Goal: Task Accomplishment & Management: Use online tool/utility

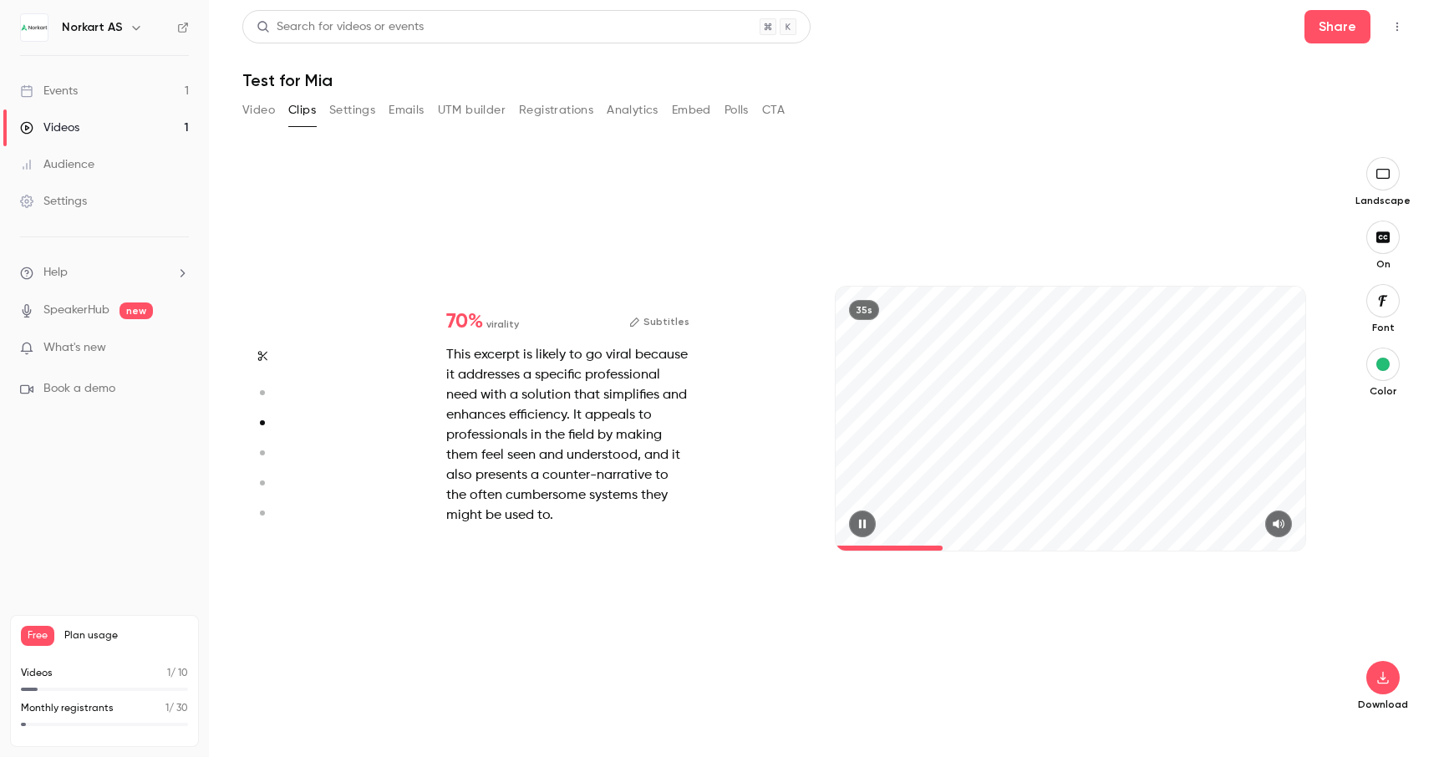
type input "*"
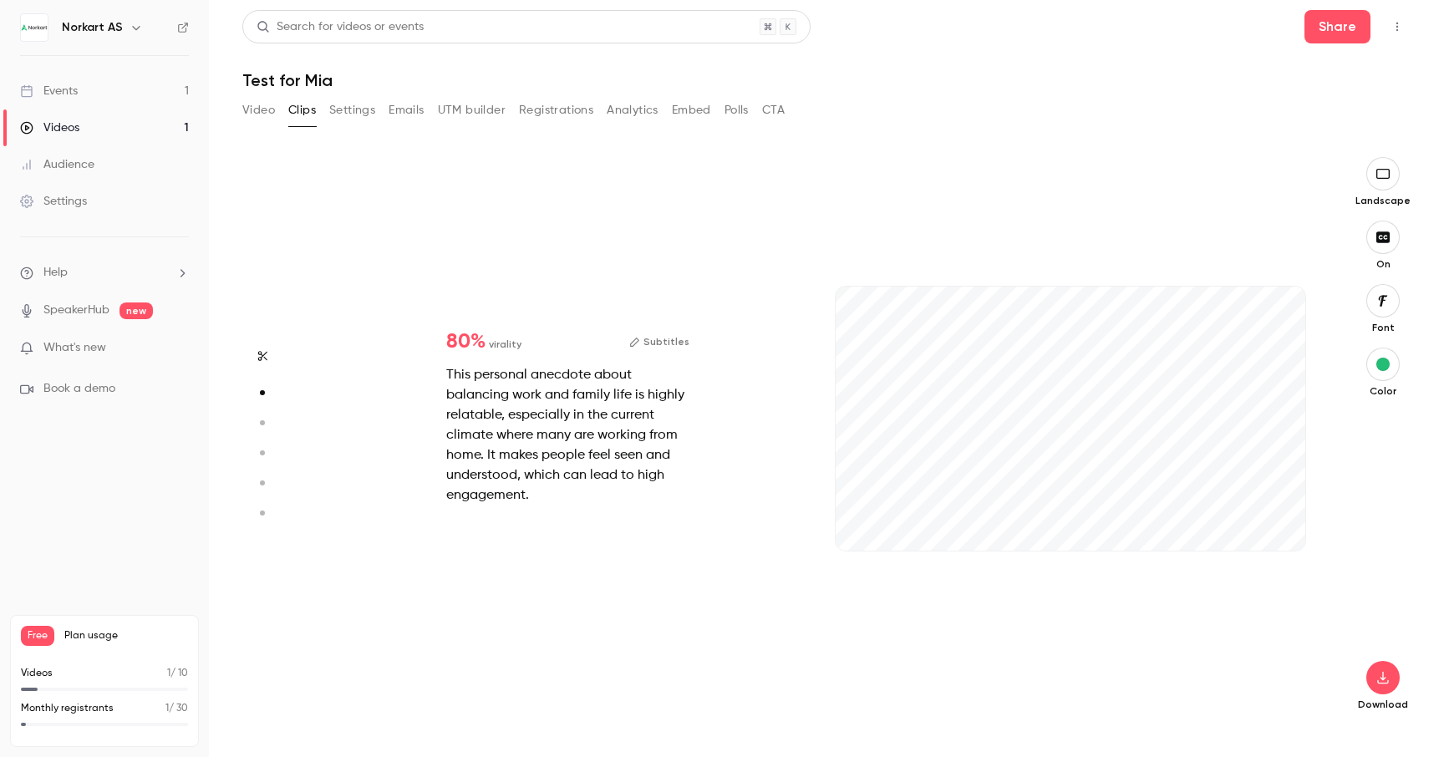
scroll to position [570, 0]
click at [1280, 526] on icon "button" at bounding box center [1278, 524] width 12 height 9
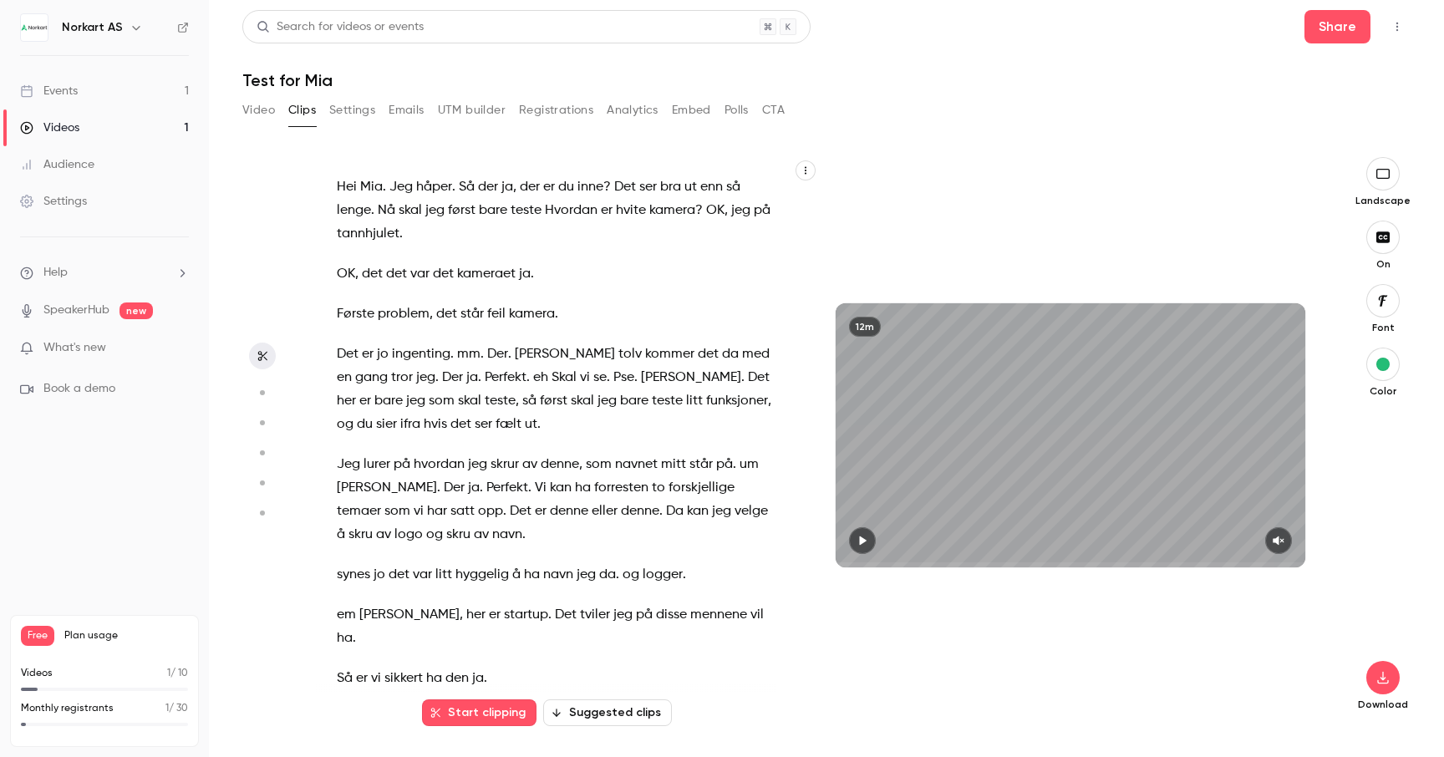
type input "*"
click at [258, 109] on button "Video" at bounding box center [258, 110] width 33 height 27
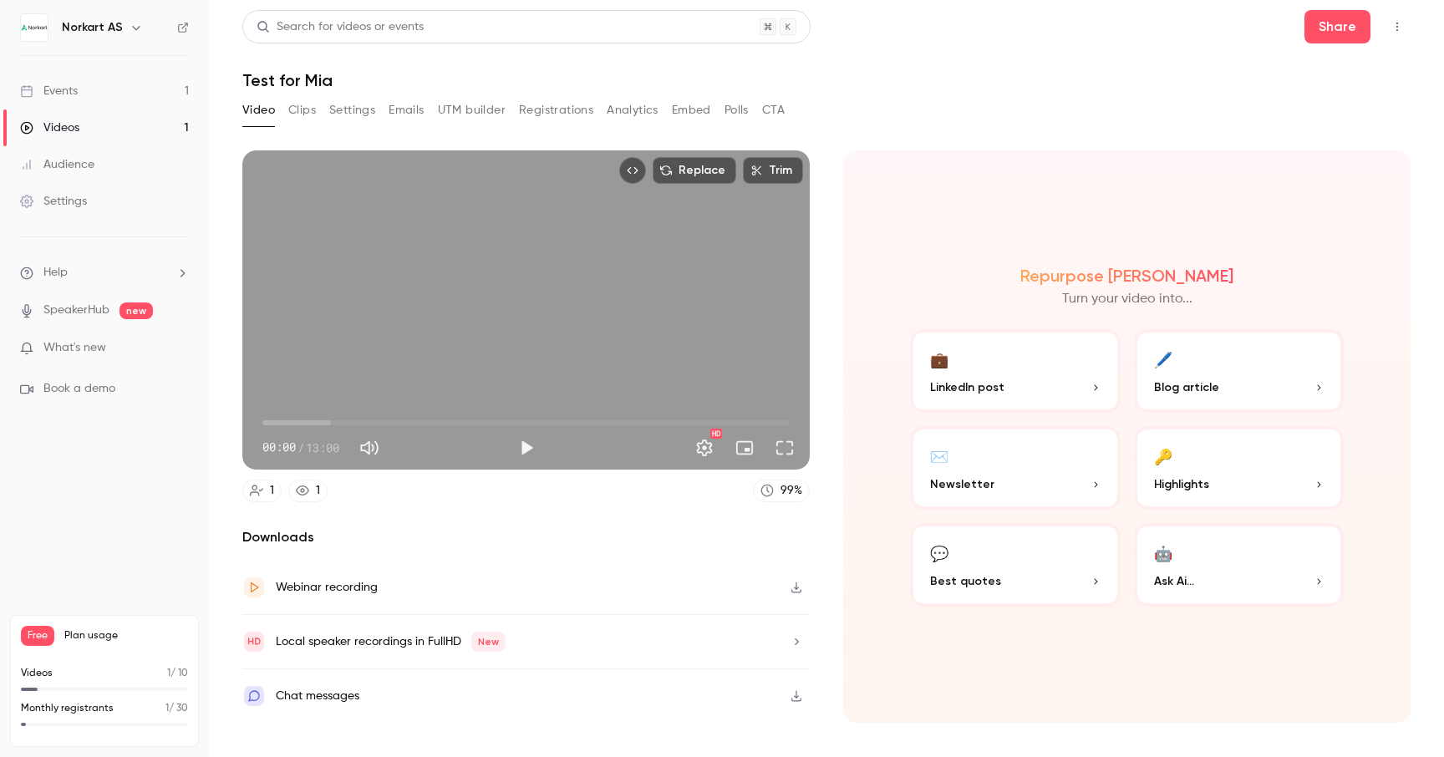
click at [1099, 384] on button "💼 LinkedIn post" at bounding box center [1015, 371] width 211 height 84
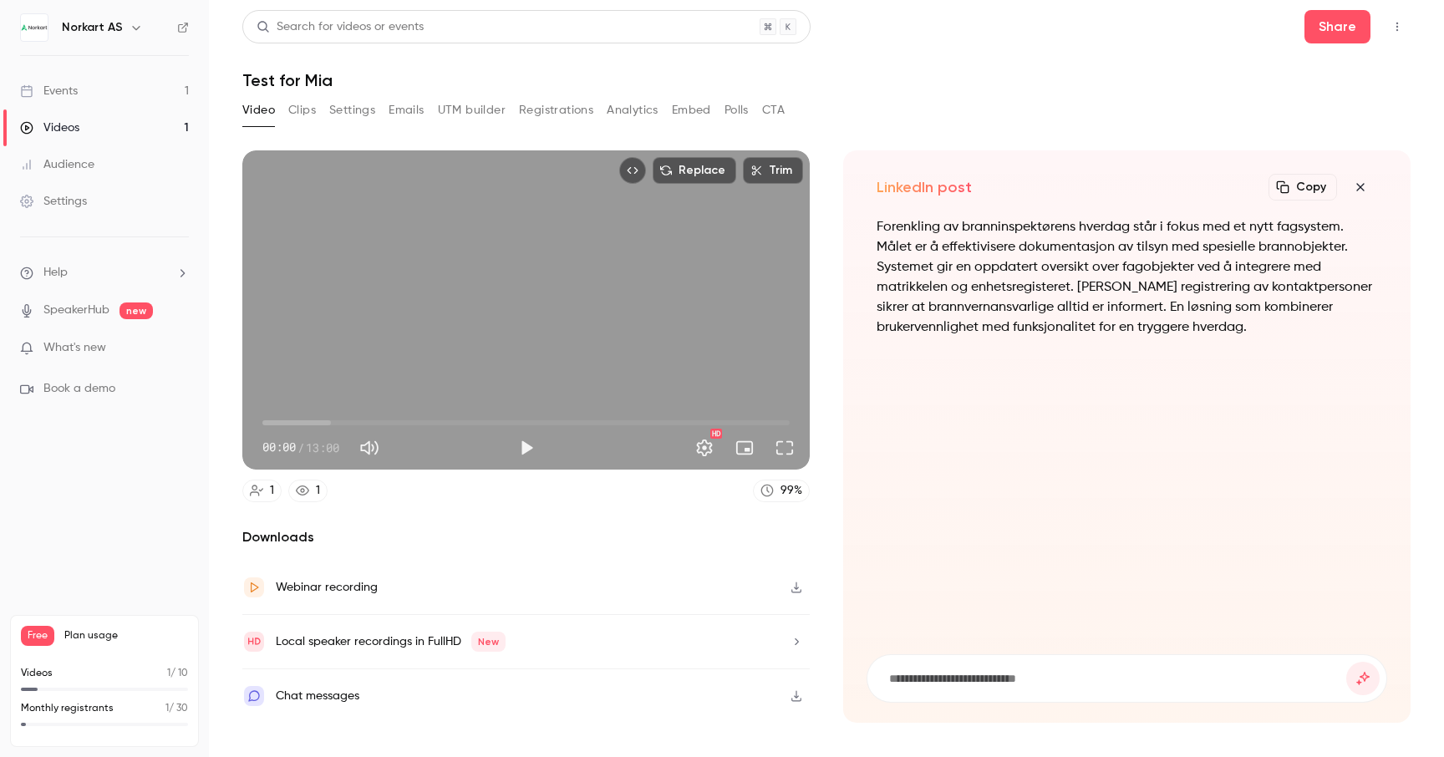
click at [1364, 180] on button "button" at bounding box center [1359, 186] width 33 height 33
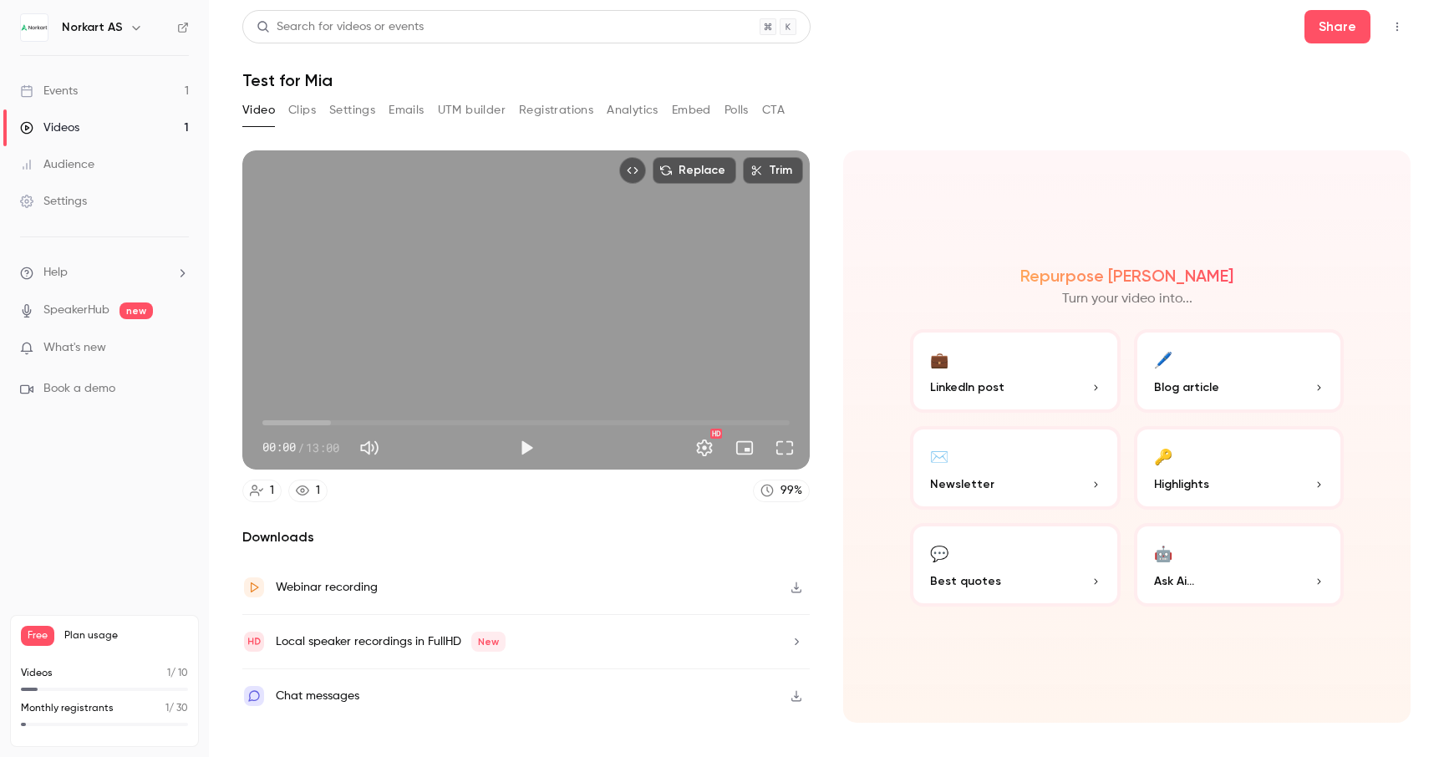
click at [1238, 470] on button "🔑 Highlights" at bounding box center [1239, 468] width 211 height 84
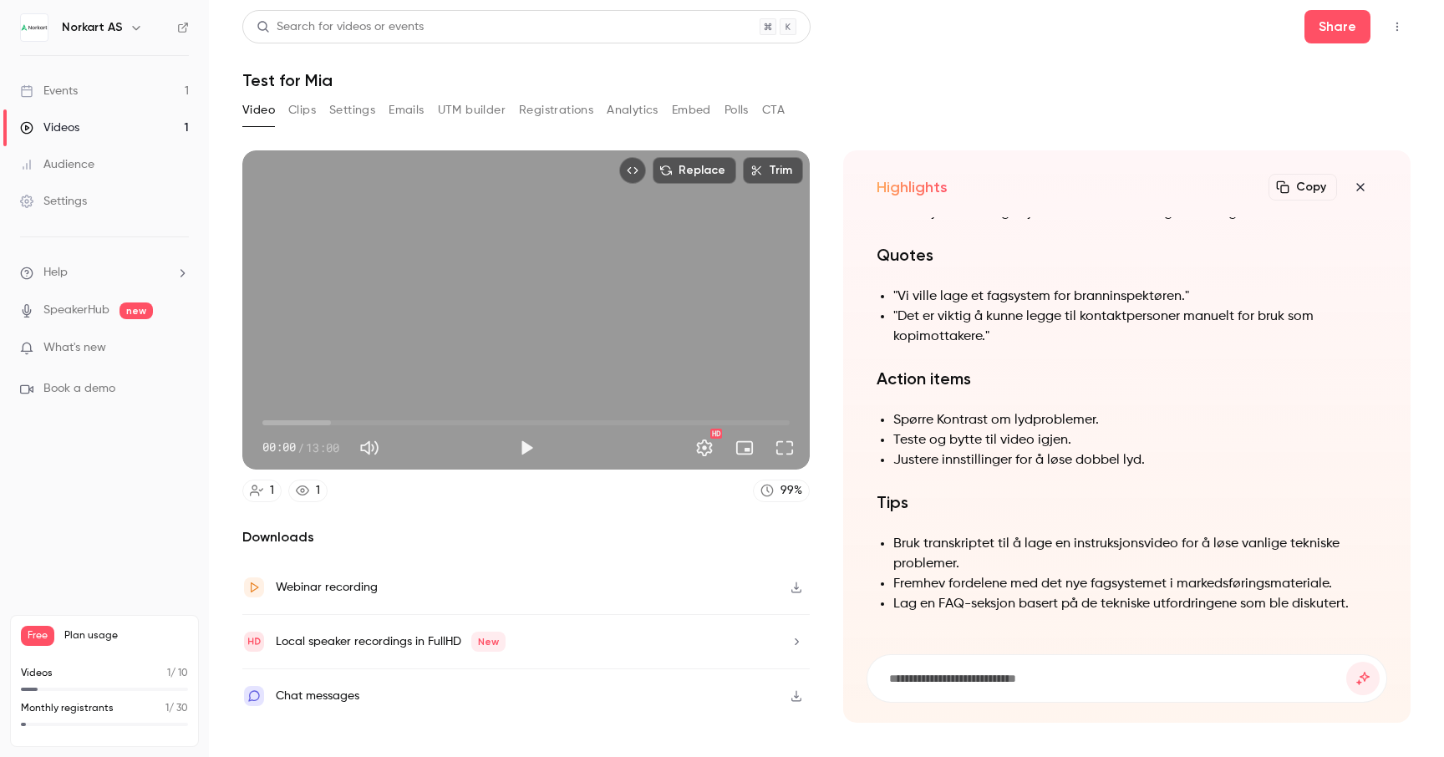
click at [1363, 185] on icon "button" at bounding box center [1360, 186] width 20 height 13
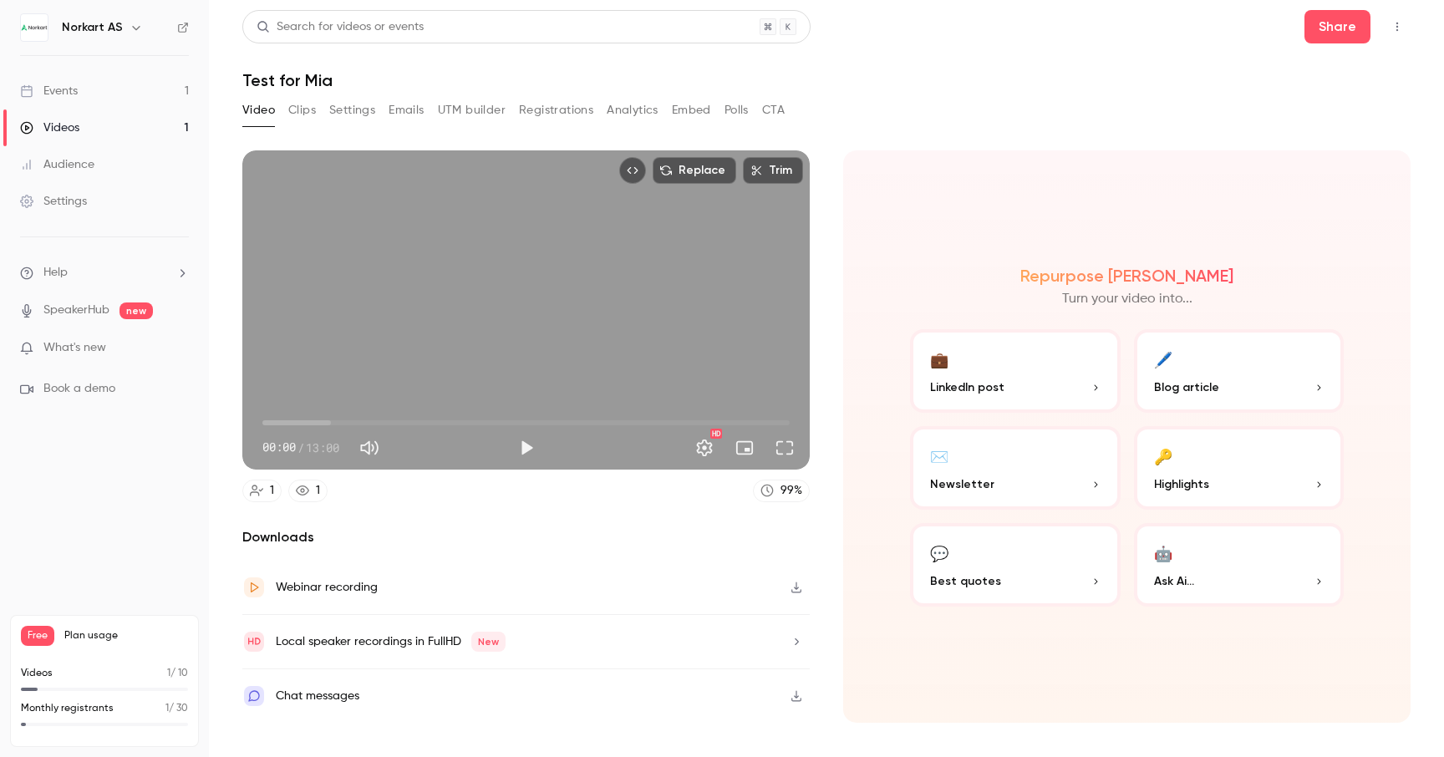
click at [1248, 607] on div "Repurpose Ai Turn your video into... 💼 LinkedIn post 🖊️ Blog article ✉️ Newslet…" at bounding box center [1126, 436] width 567 height 572
click at [1231, 577] on p "Ask Ai..." at bounding box center [1239, 581] width 170 height 18
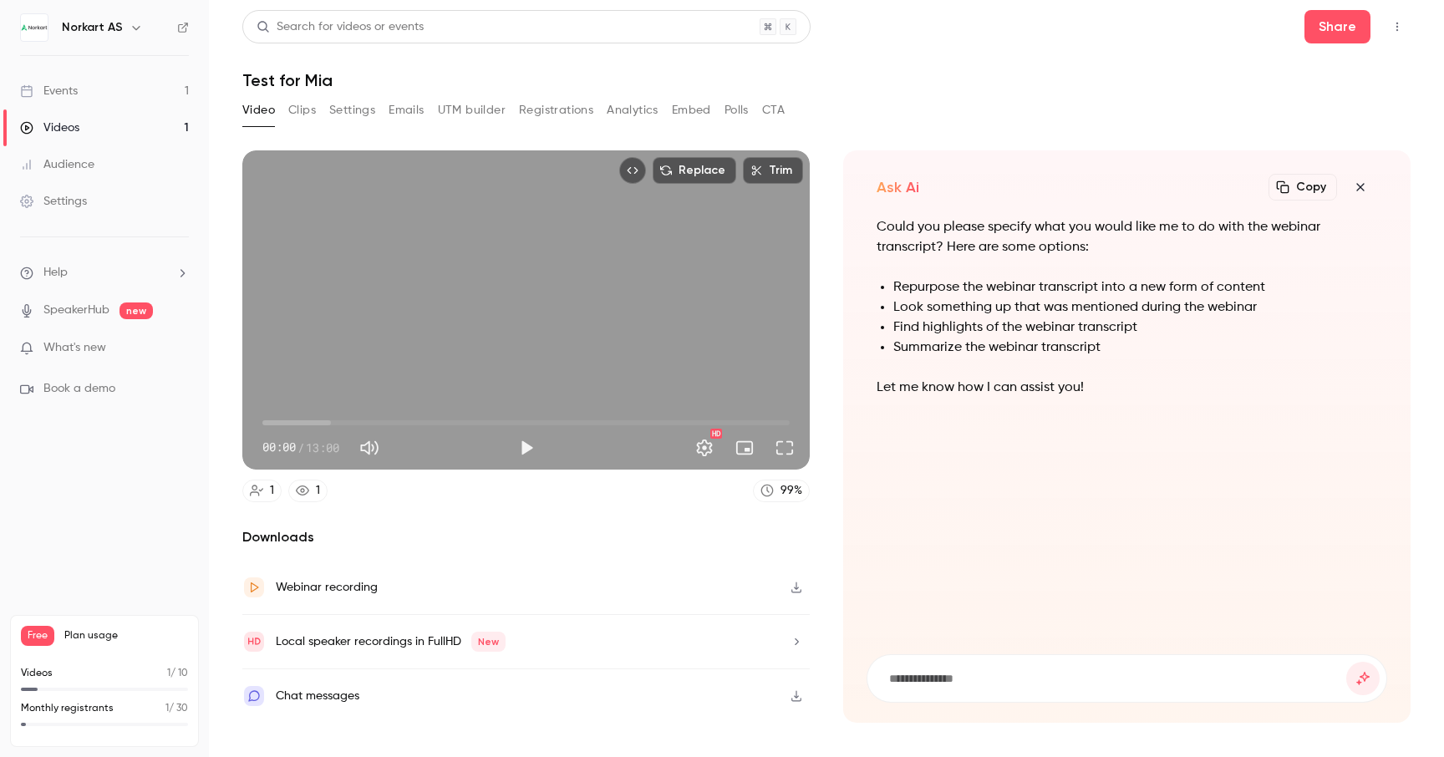
click at [960, 678] on input at bounding box center [1116, 678] width 459 height 18
type input "**********"
click at [1346, 662] on button "submit" at bounding box center [1362, 678] width 33 height 33
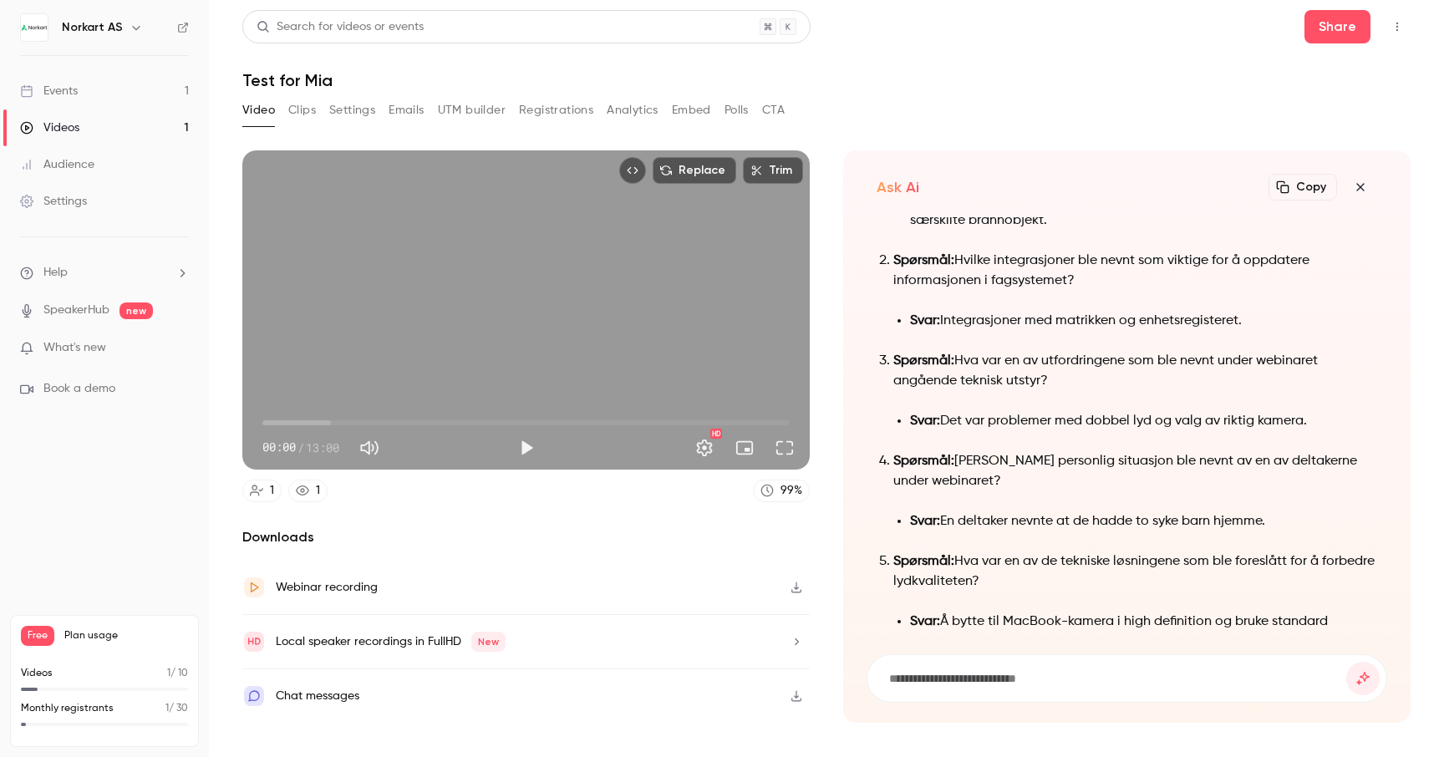
scroll to position [-225, 0]
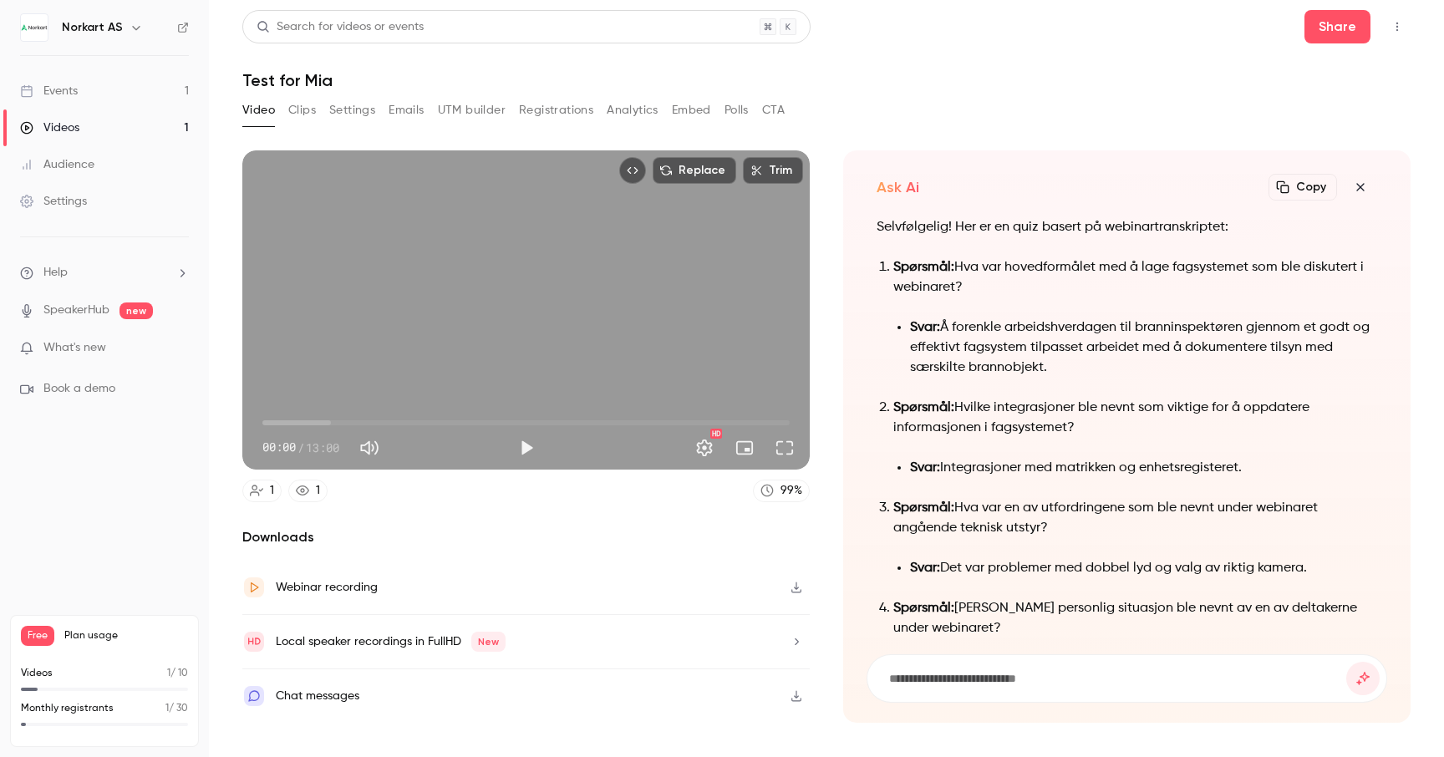
click at [1369, 185] on icon "button" at bounding box center [1360, 186] width 20 height 13
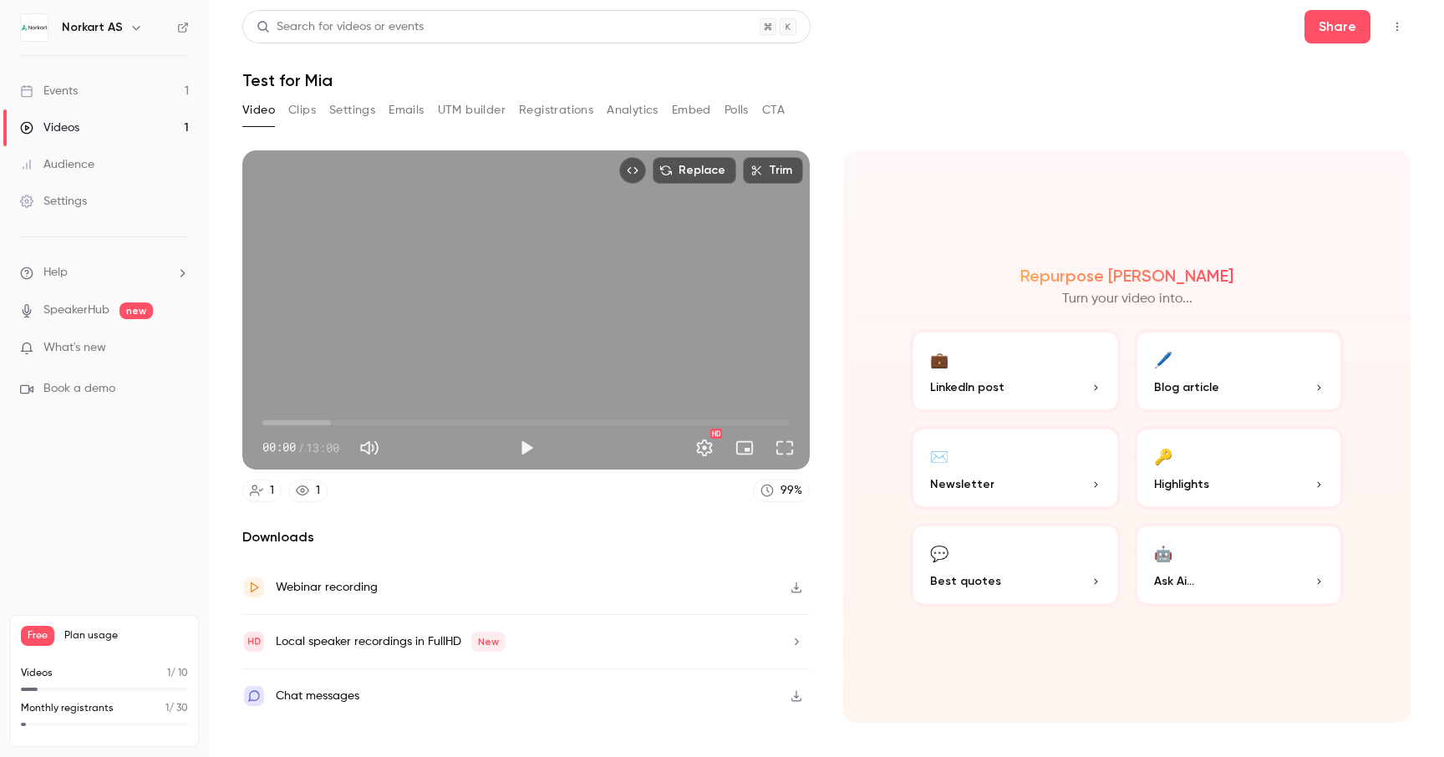
click at [302, 114] on button "Clips" at bounding box center [302, 110] width 28 height 27
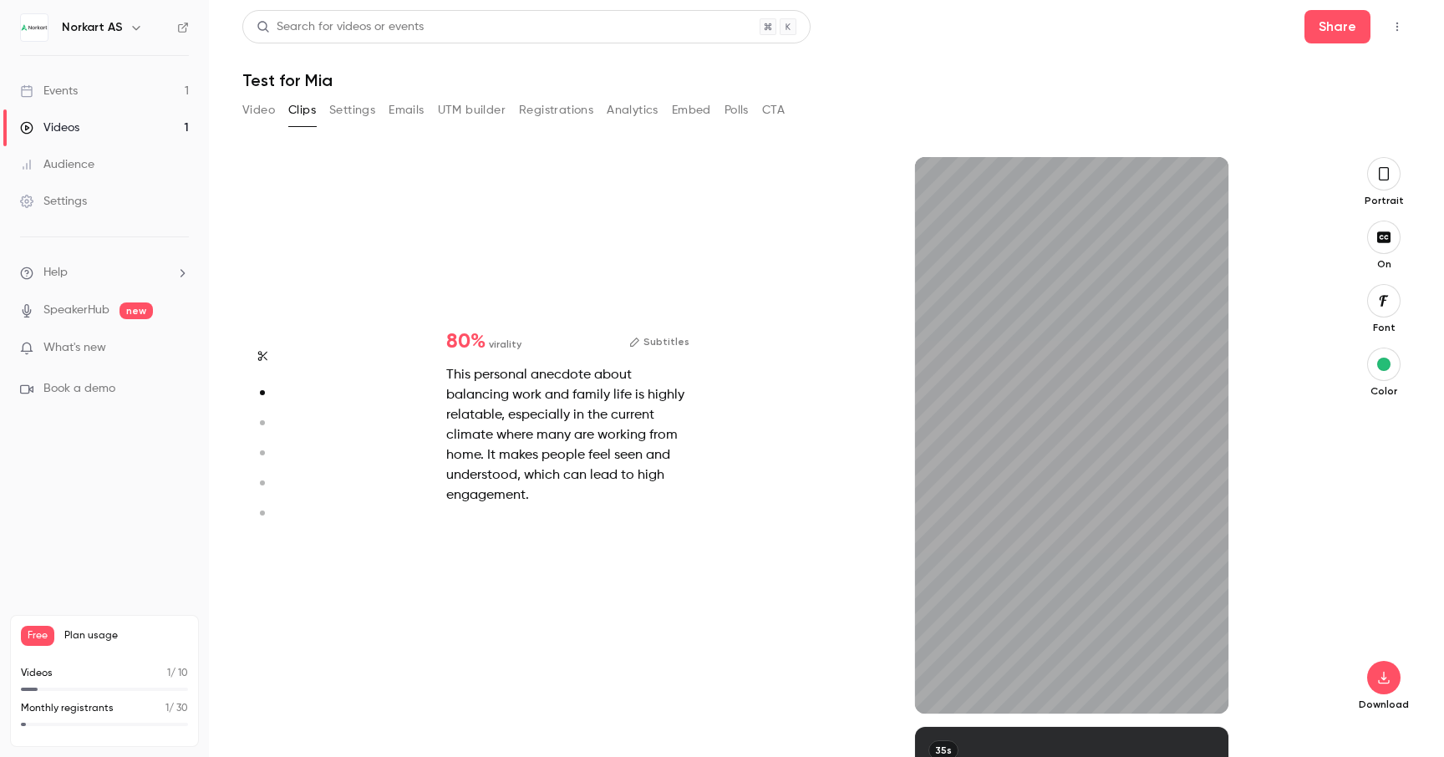
scroll to position [570, 0]
type input "*"
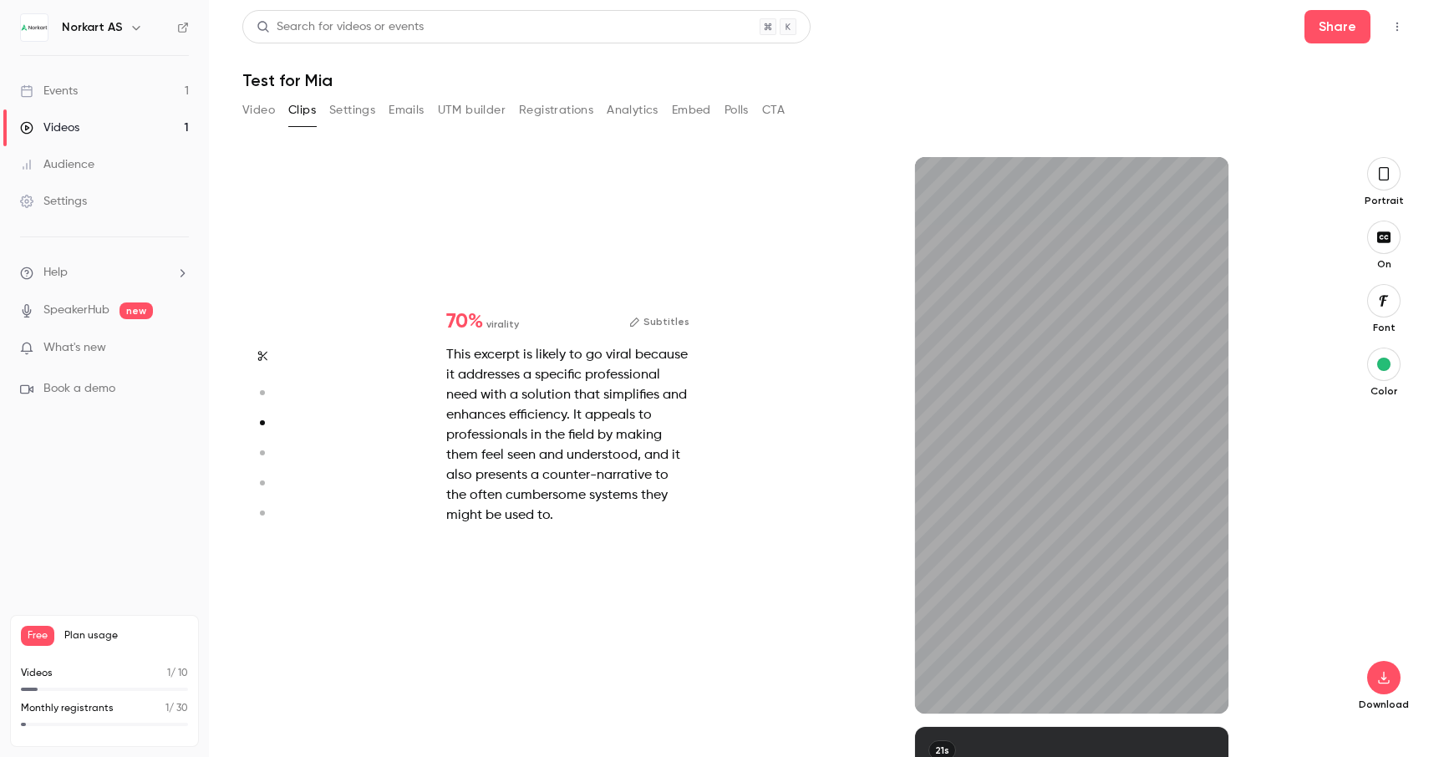
scroll to position [1140, 0]
type input "*"
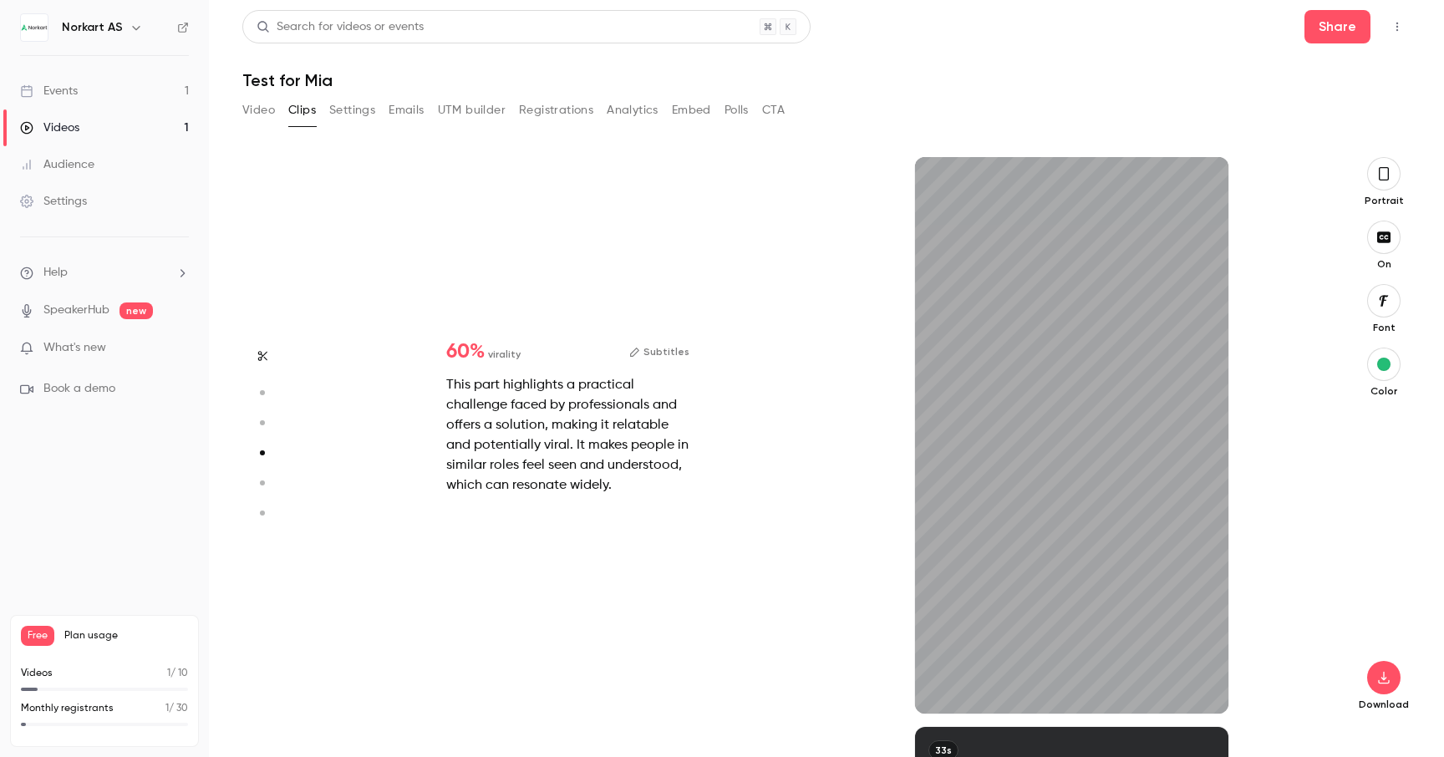
type input "*"
click at [1385, 246] on button "button" at bounding box center [1383, 237] width 33 height 33
click at [1388, 180] on icon "button" at bounding box center [1383, 174] width 13 height 18
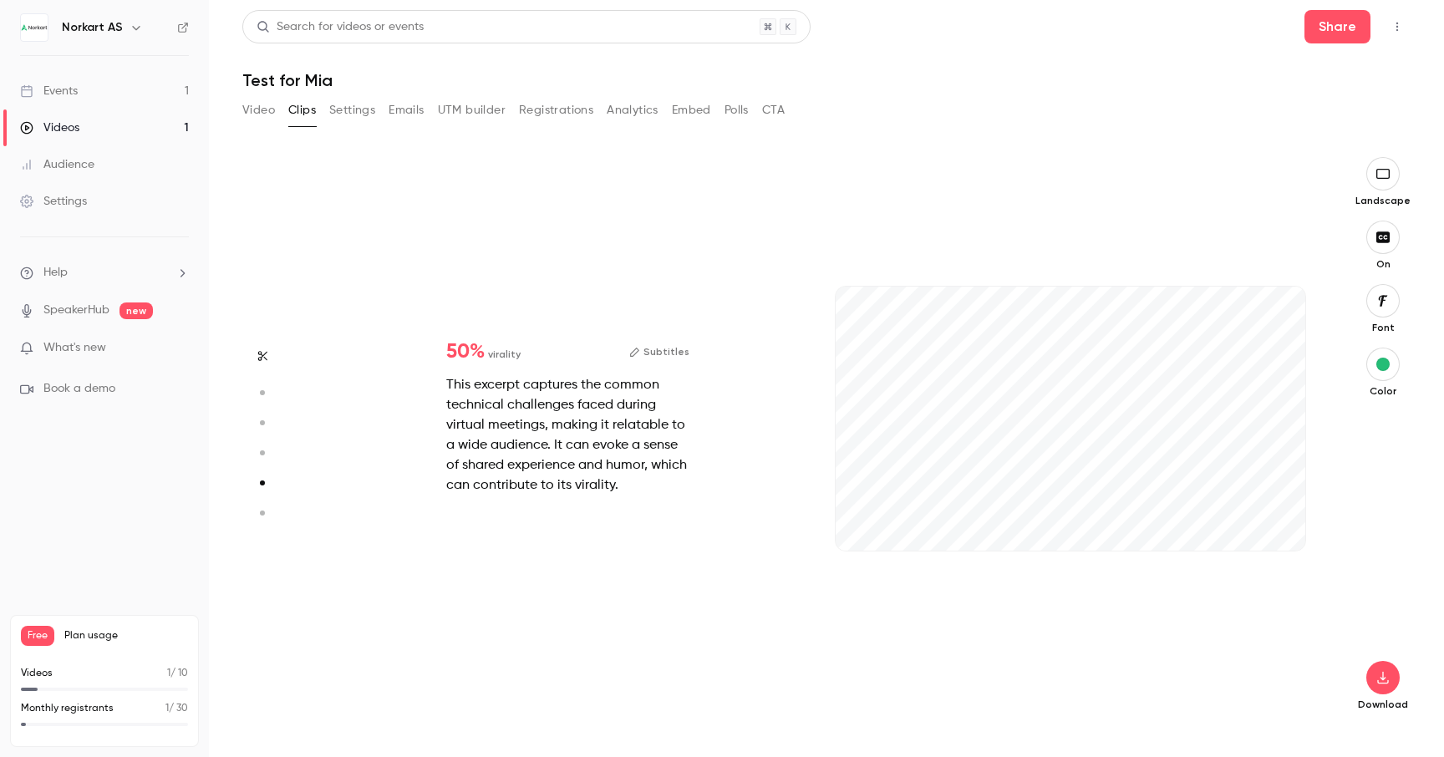
click at [1388, 180] on button "button" at bounding box center [1382, 173] width 33 height 33
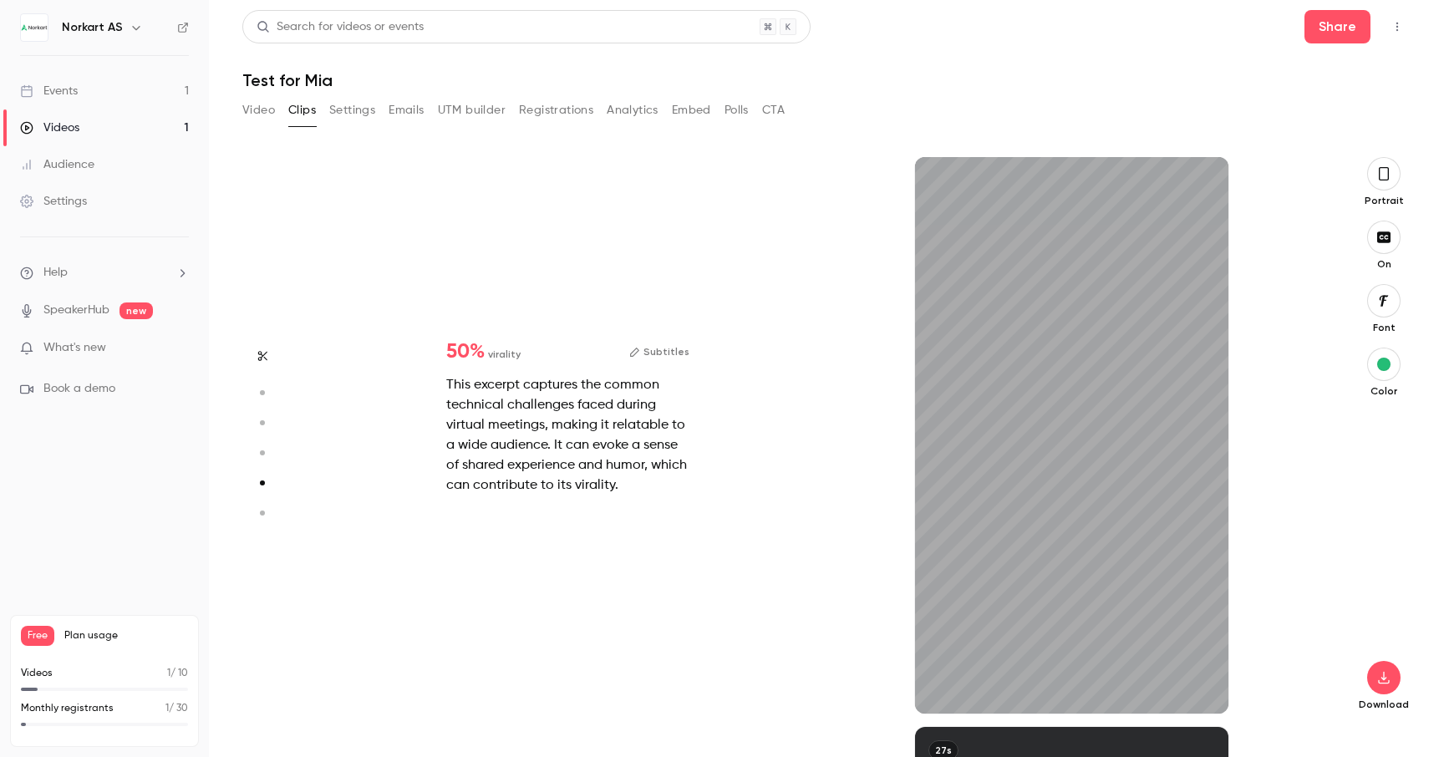
click at [1388, 180] on icon "button" at bounding box center [1383, 174] width 13 height 18
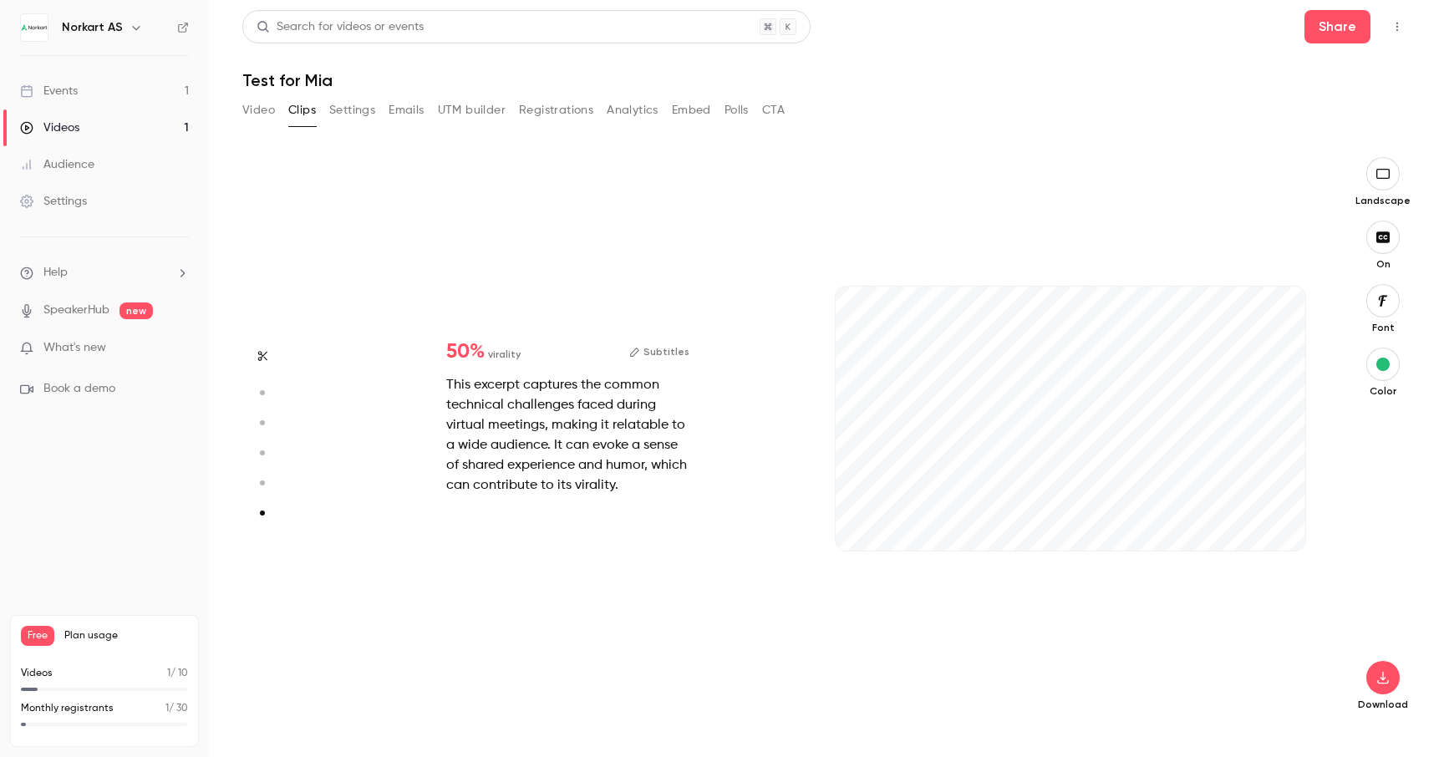
type input "*"
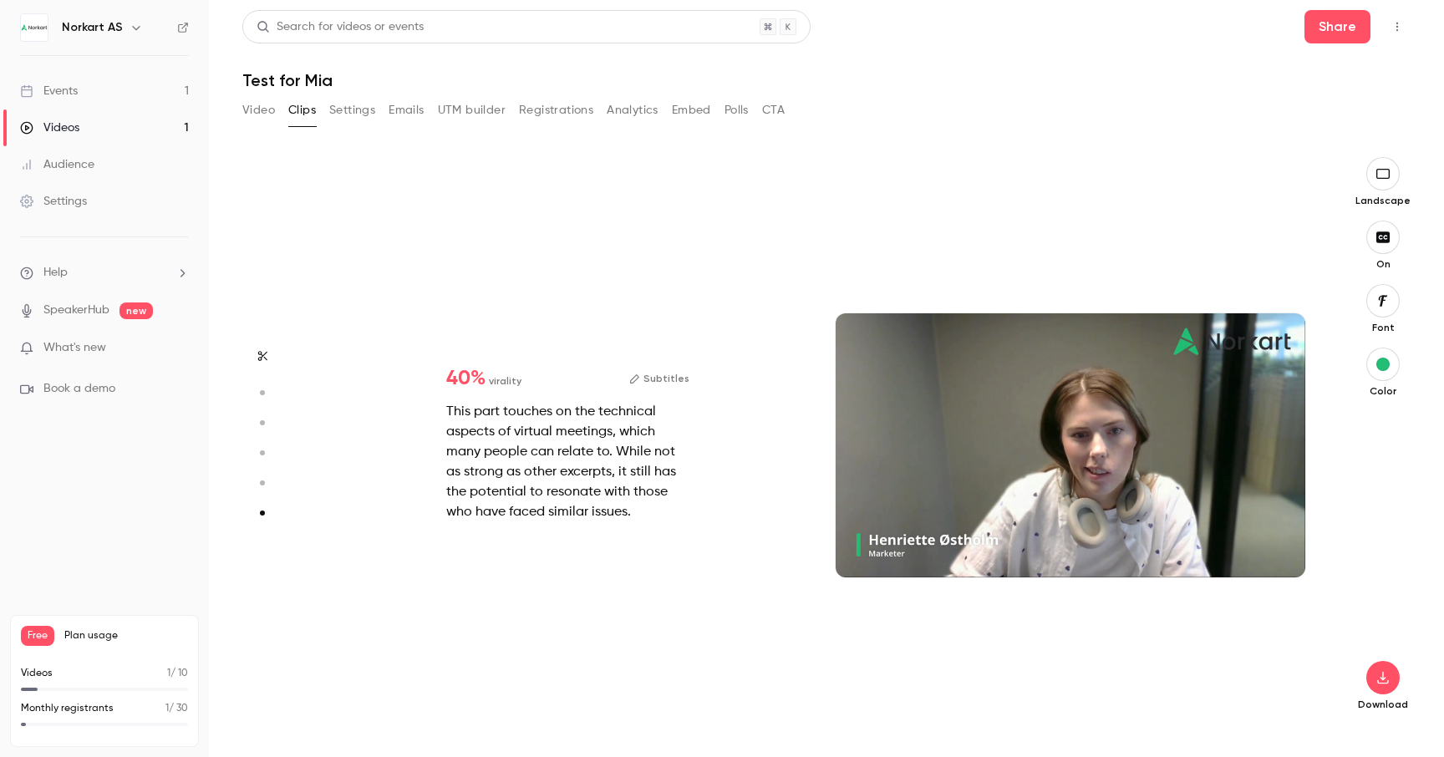
scroll to position [2822, 0]
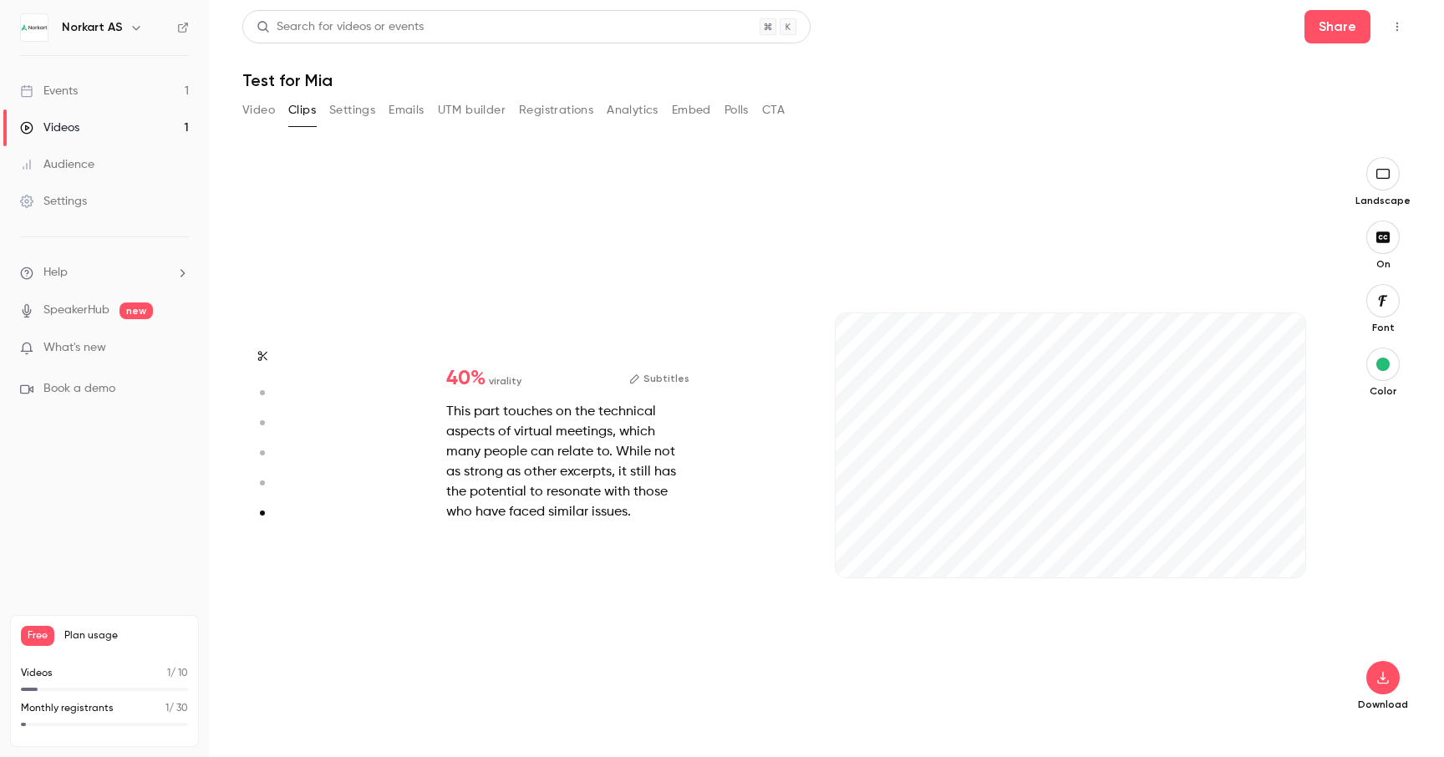
click at [1383, 167] on icon "button" at bounding box center [1382, 173] width 18 height 13
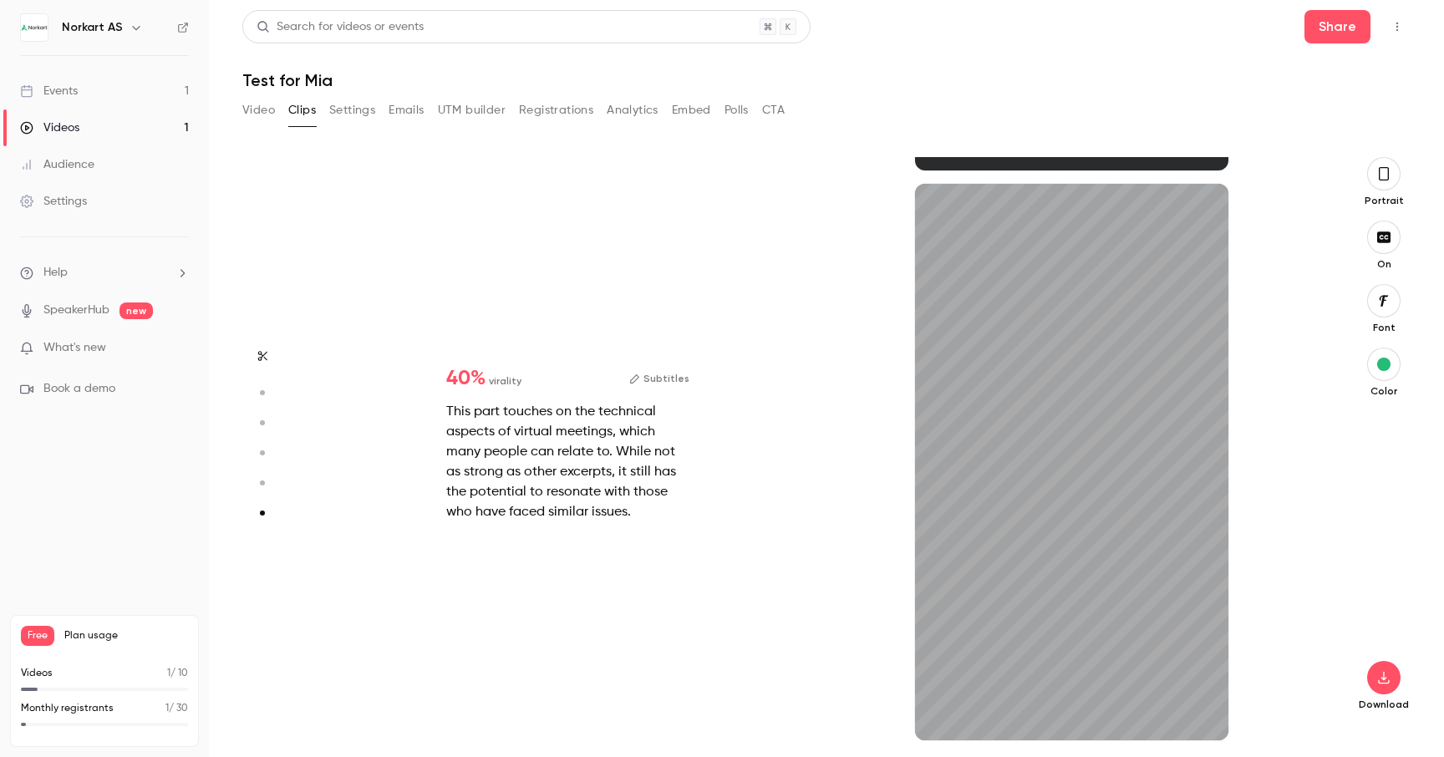
click at [1383, 167] on icon "button" at bounding box center [1383, 173] width 10 height 13
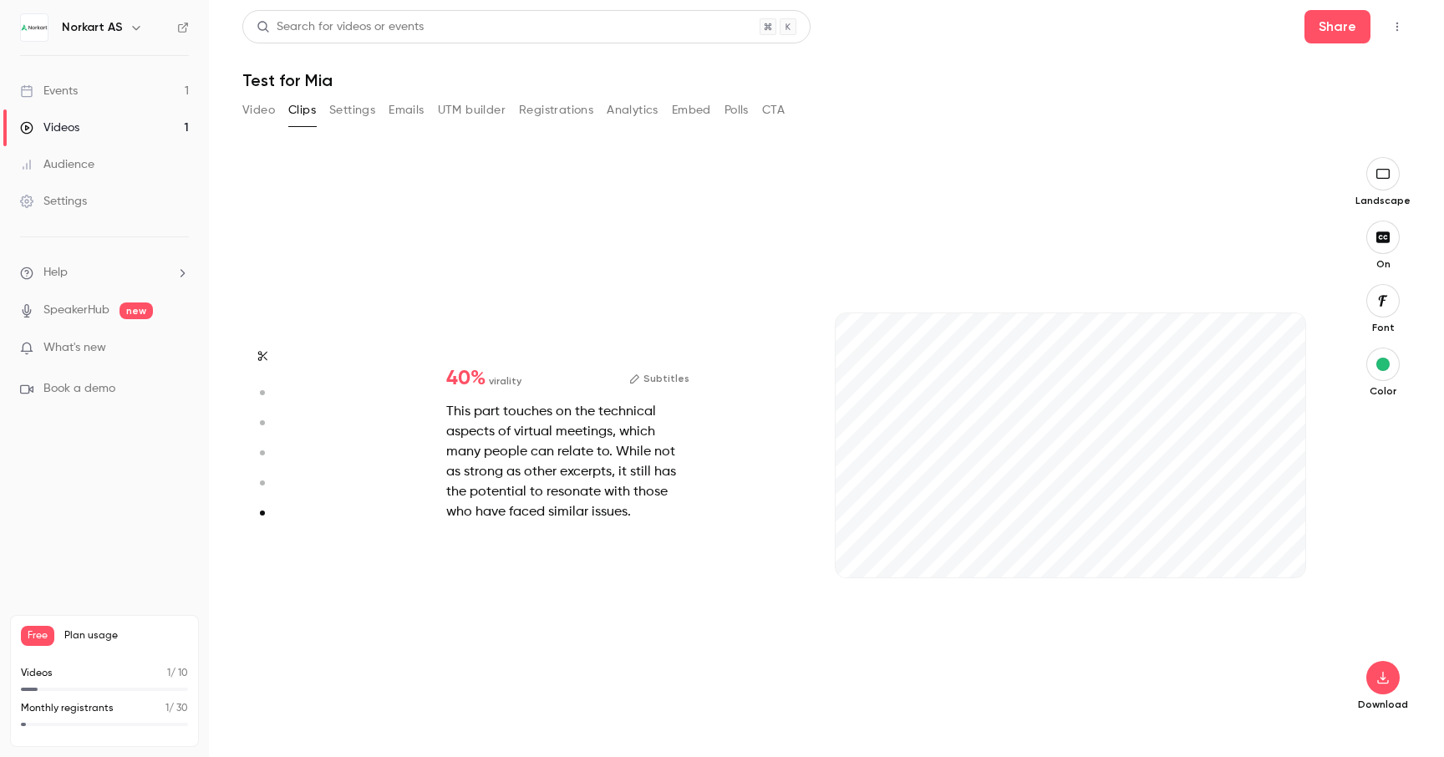
click at [1383, 167] on icon "button" at bounding box center [1382, 173] width 18 height 13
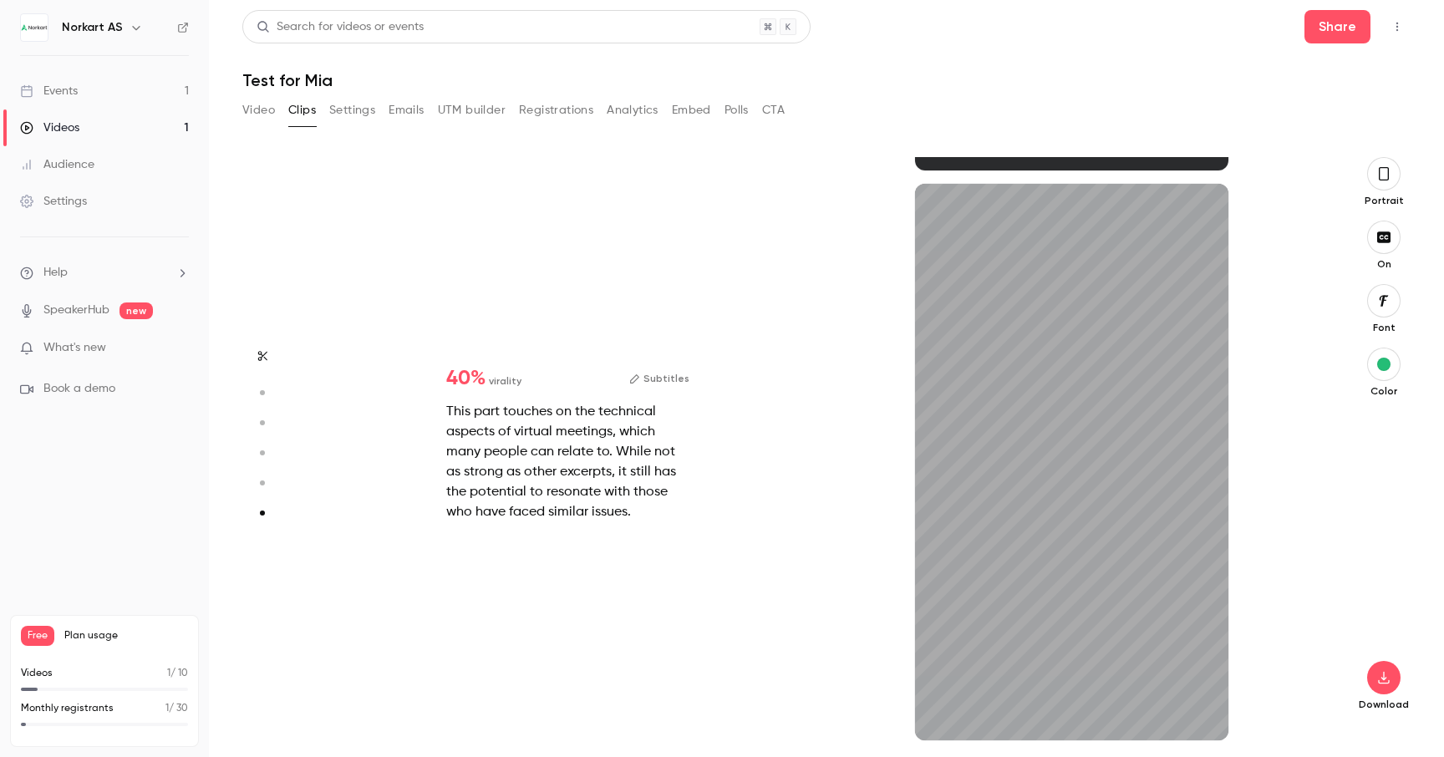
click at [264, 365] on button "button" at bounding box center [262, 356] width 27 height 27
type input "*"
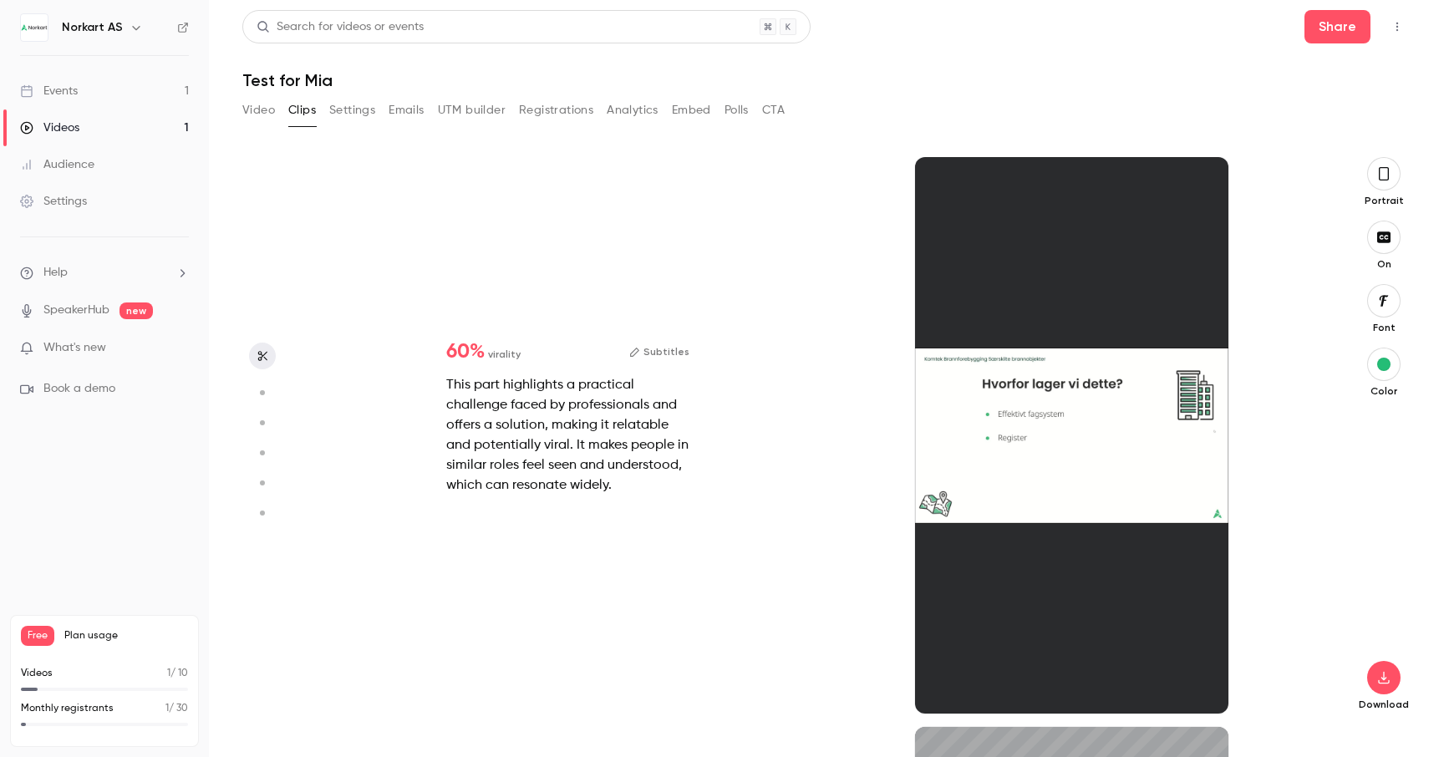
type input "*"
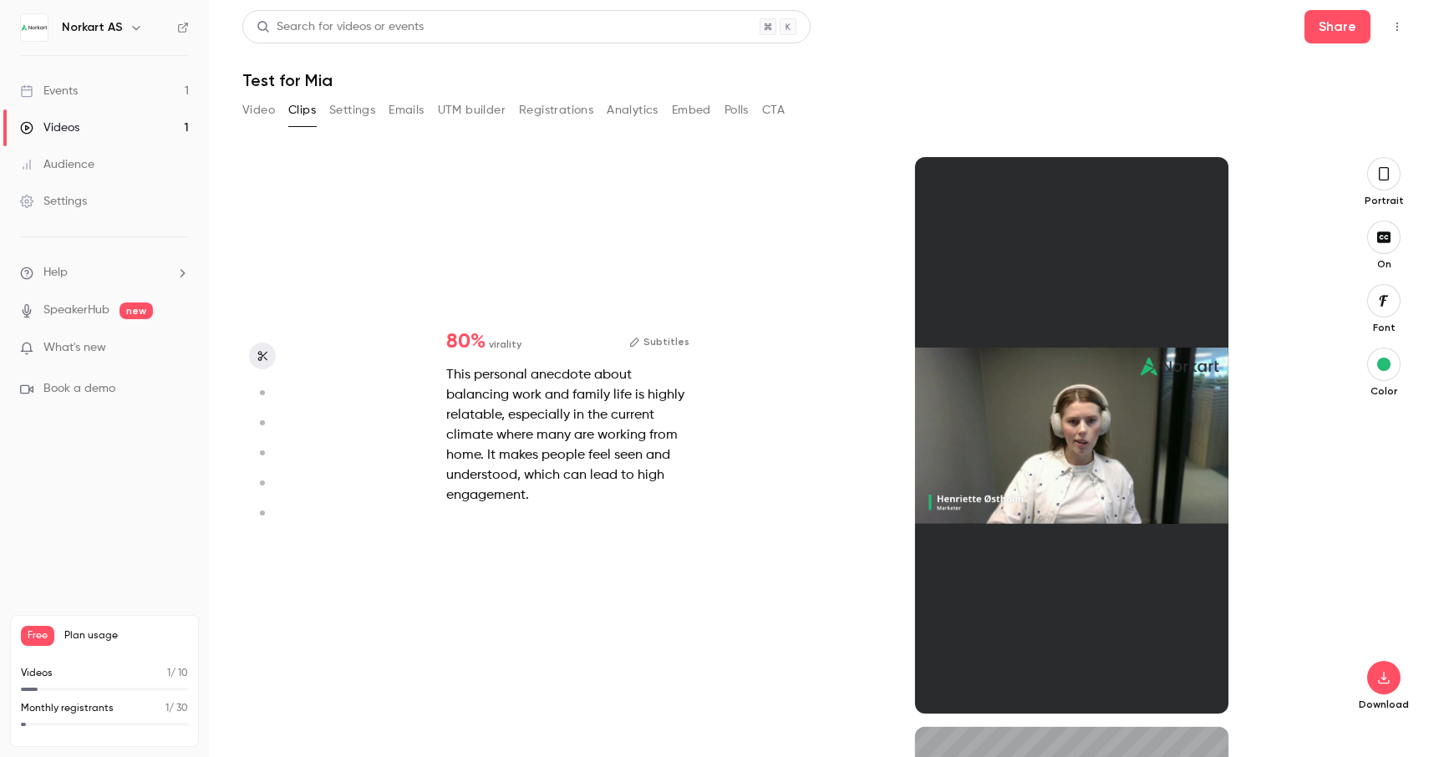
type input "*"
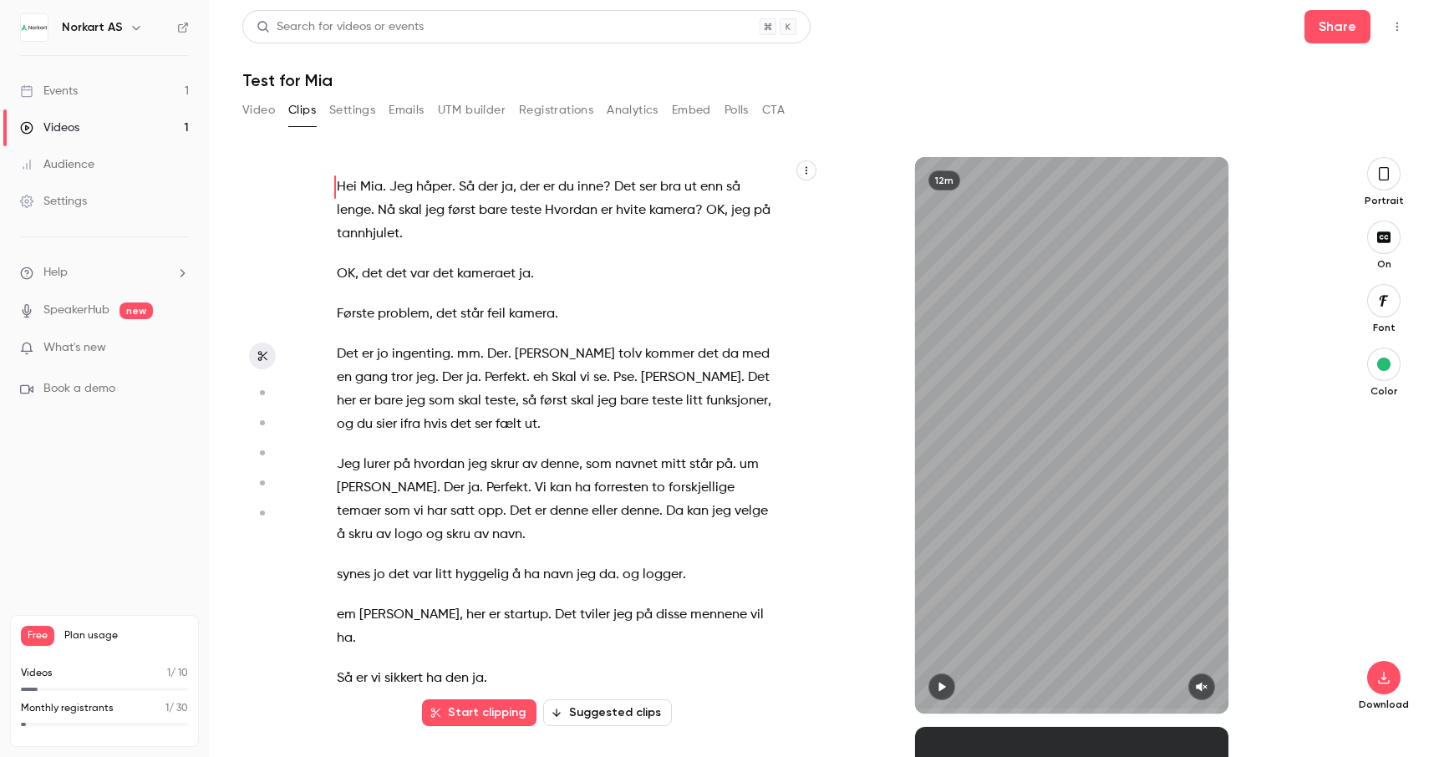
scroll to position [0, 0]
click at [256, 103] on button "Video" at bounding box center [258, 110] width 33 height 27
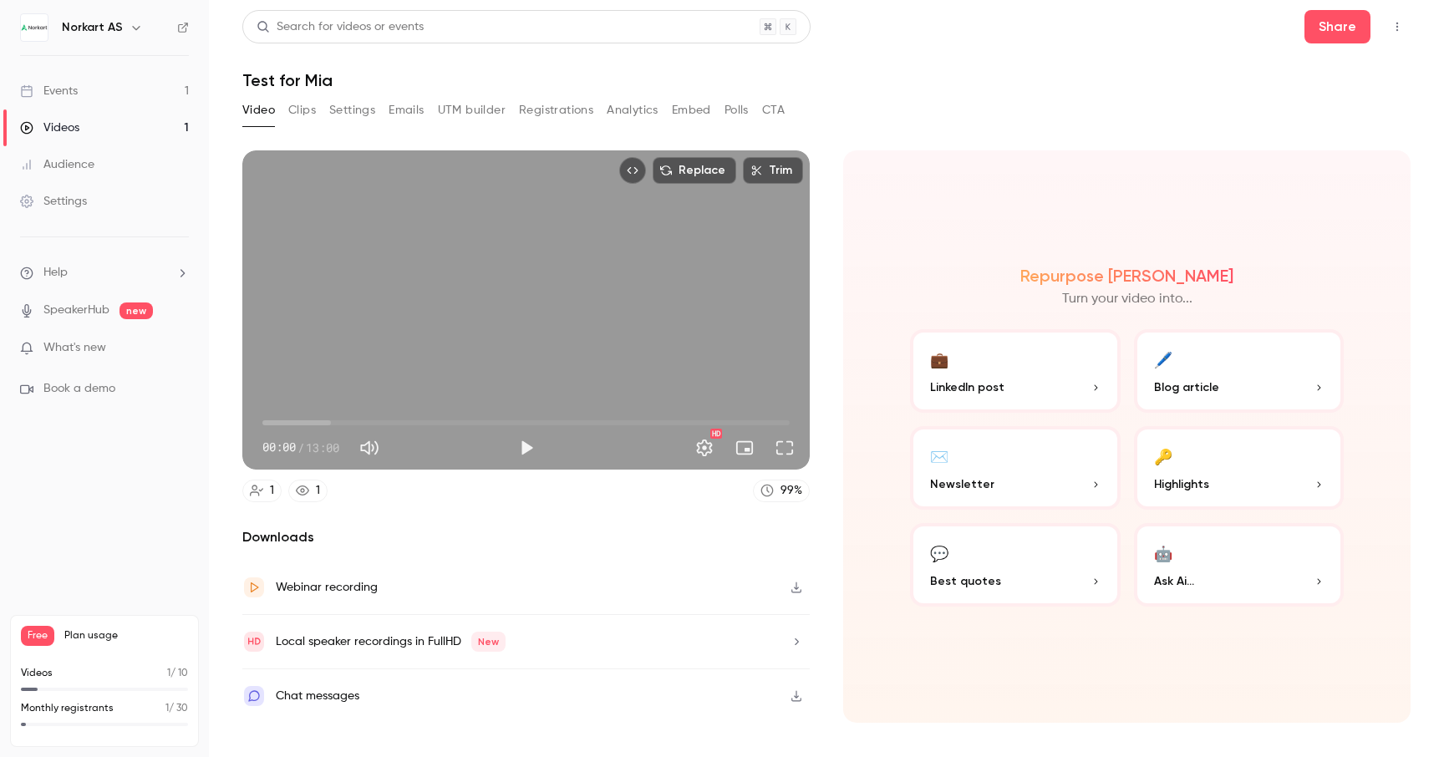
click at [1067, 462] on button "✉️ Newsletter" at bounding box center [1015, 468] width 211 height 84
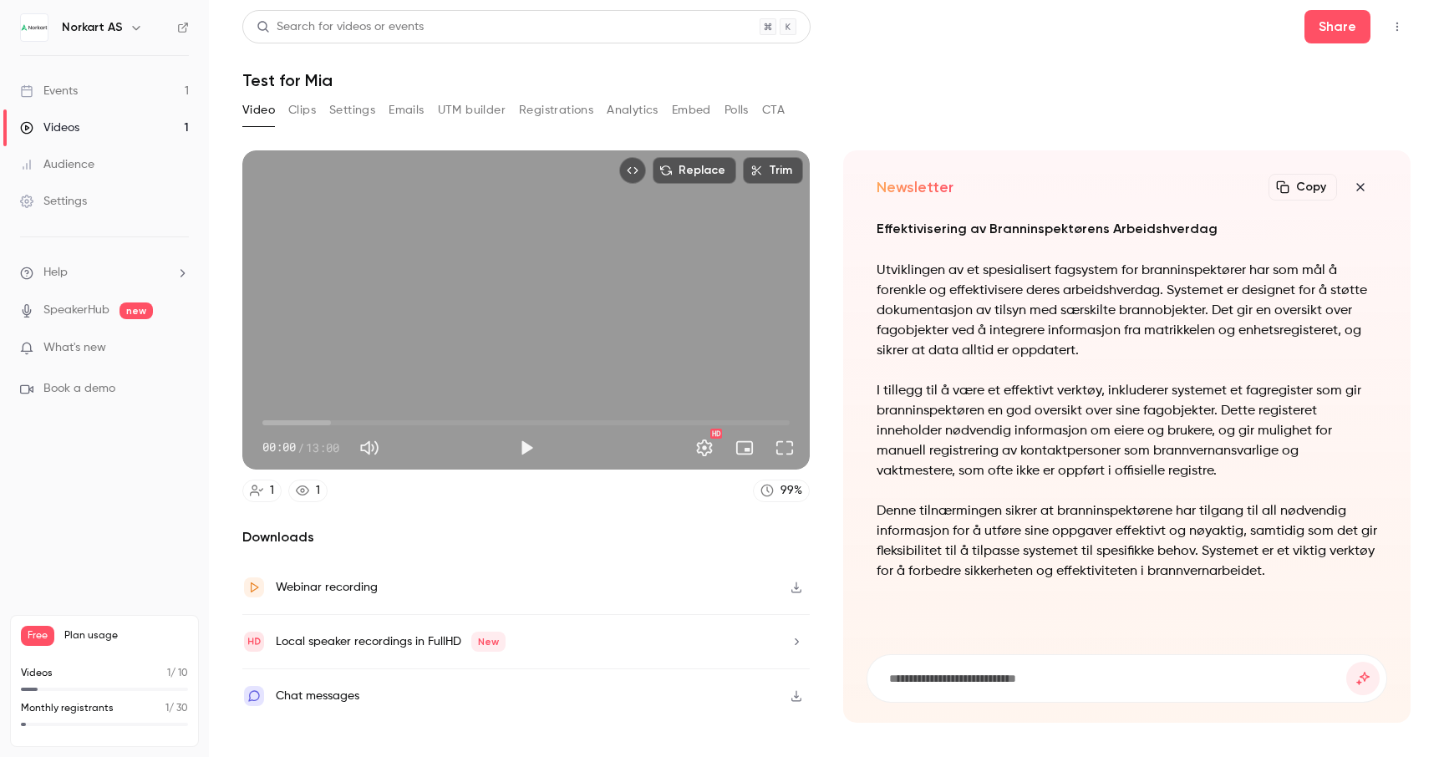
click at [1373, 177] on button "button" at bounding box center [1359, 186] width 33 height 33
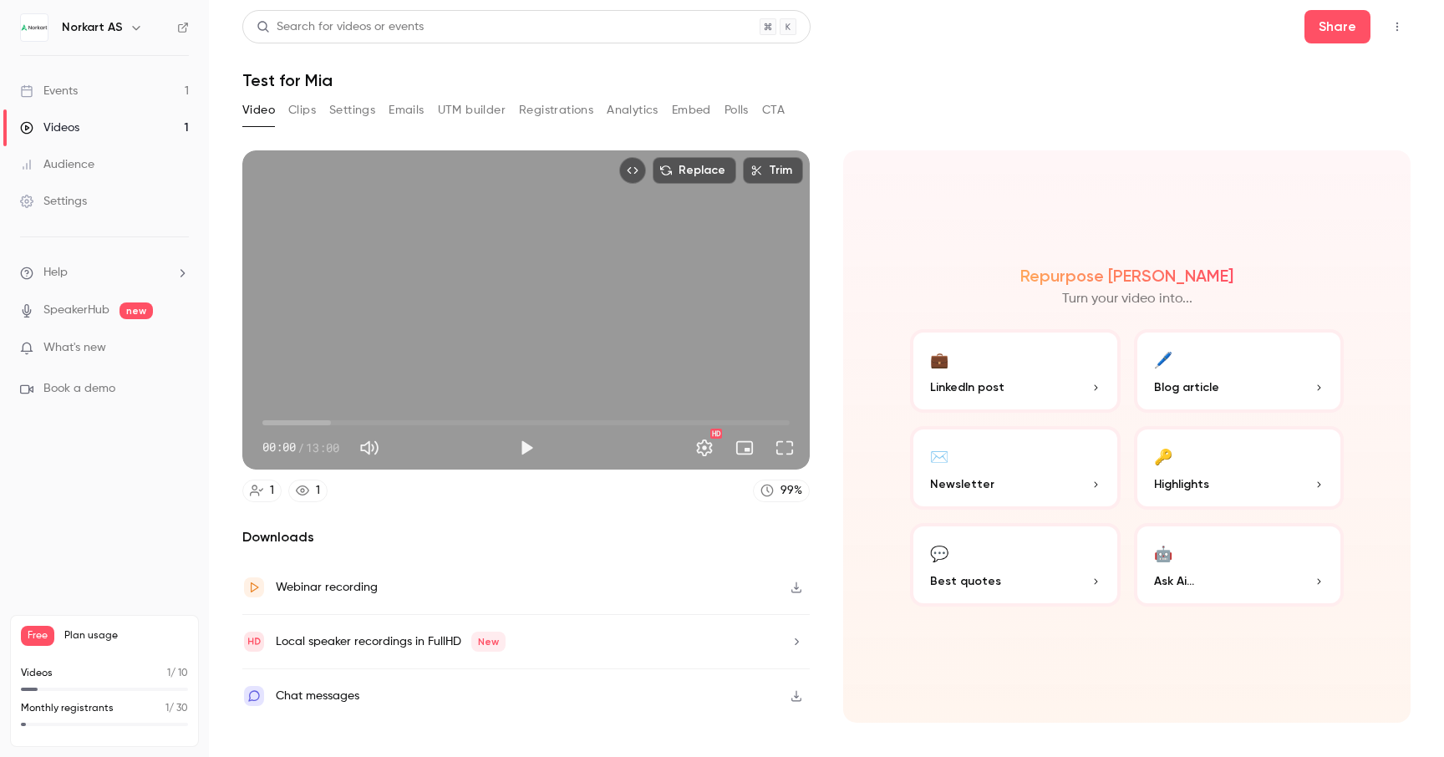
click at [577, 638] on div "Local speaker recordings in FullHD New" at bounding box center [525, 642] width 567 height 54
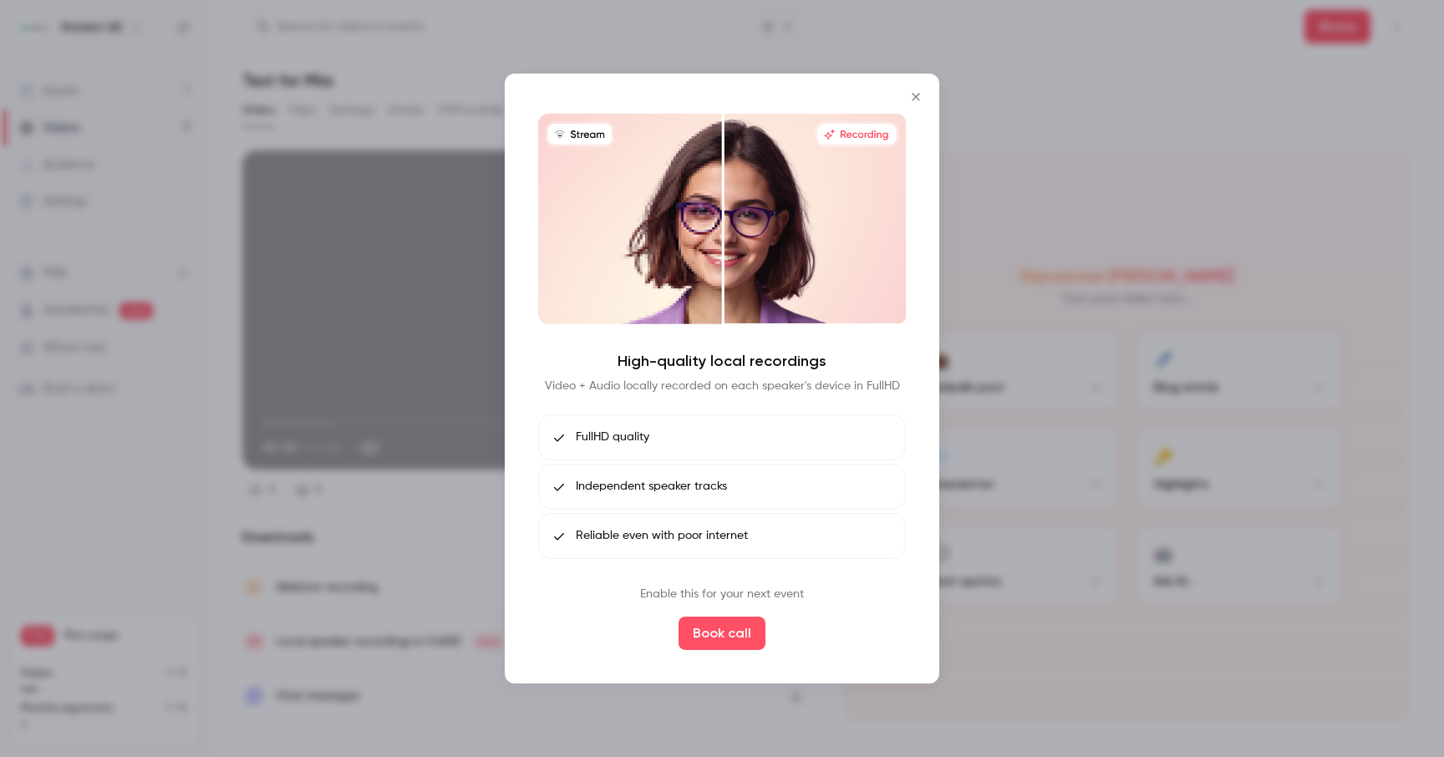
click at [911, 98] on icon "Close" at bounding box center [916, 96] width 20 height 13
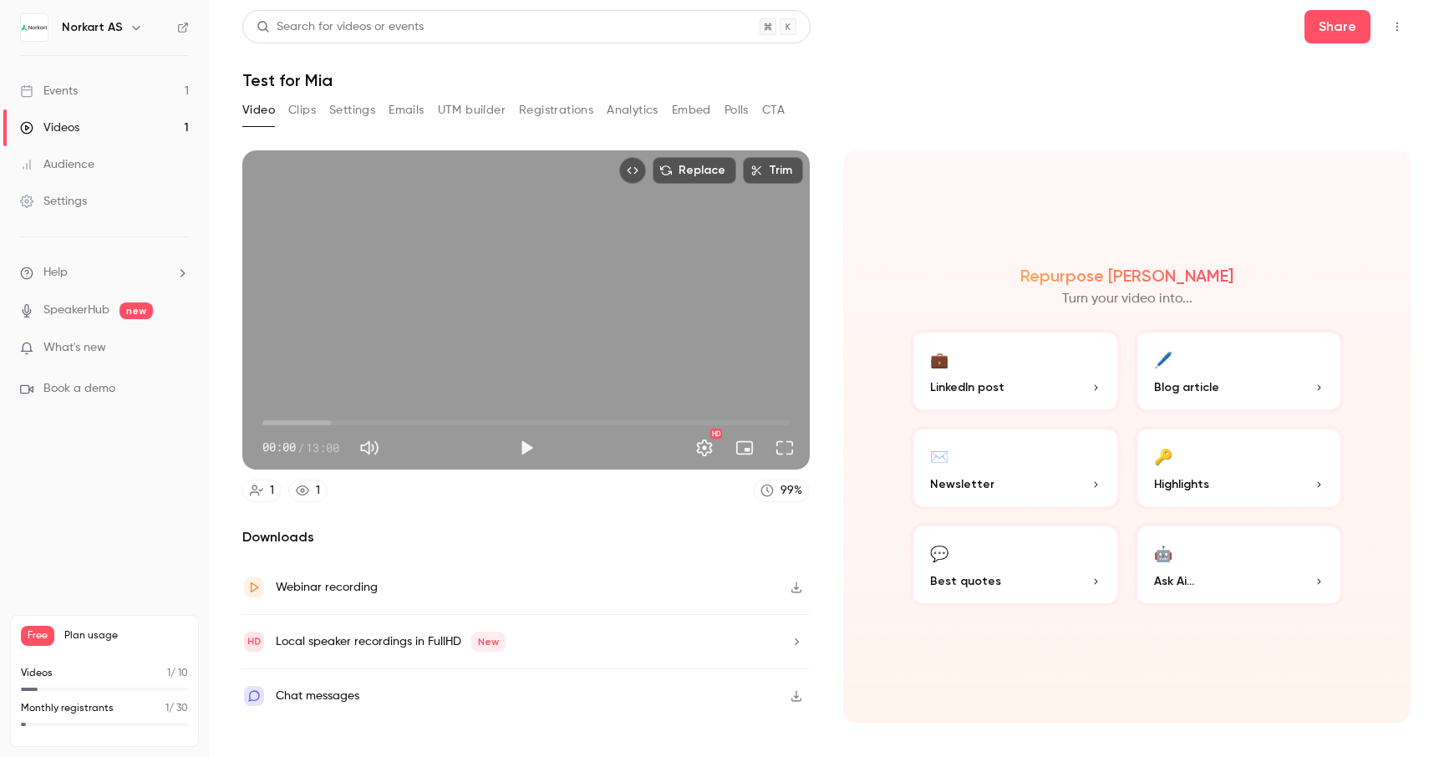
click at [596, 640] on div "Local speaker recordings in FullHD New" at bounding box center [525, 642] width 567 height 54
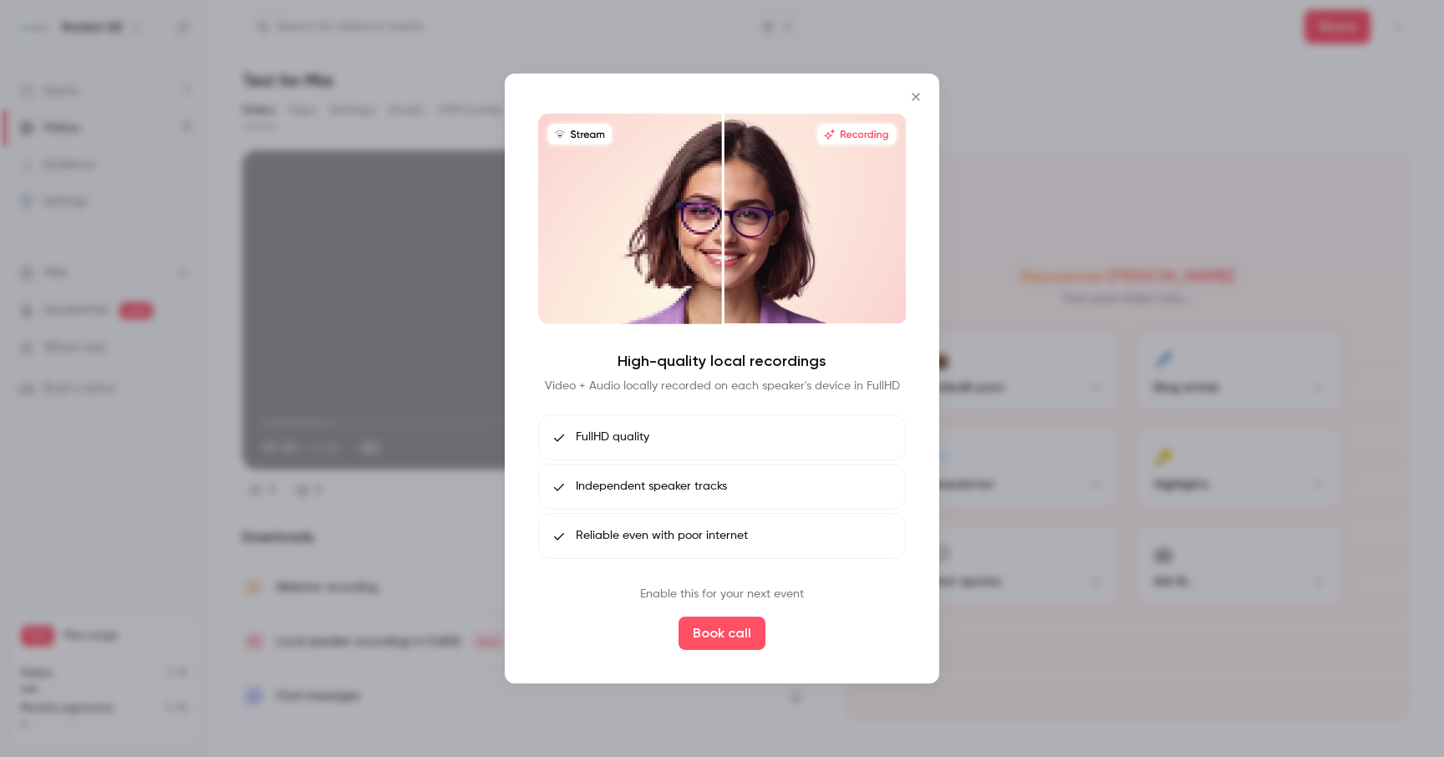
click at [920, 94] on icon "Close" at bounding box center [916, 96] width 20 height 13
